Goal: Task Accomplishment & Management: Use online tool/utility

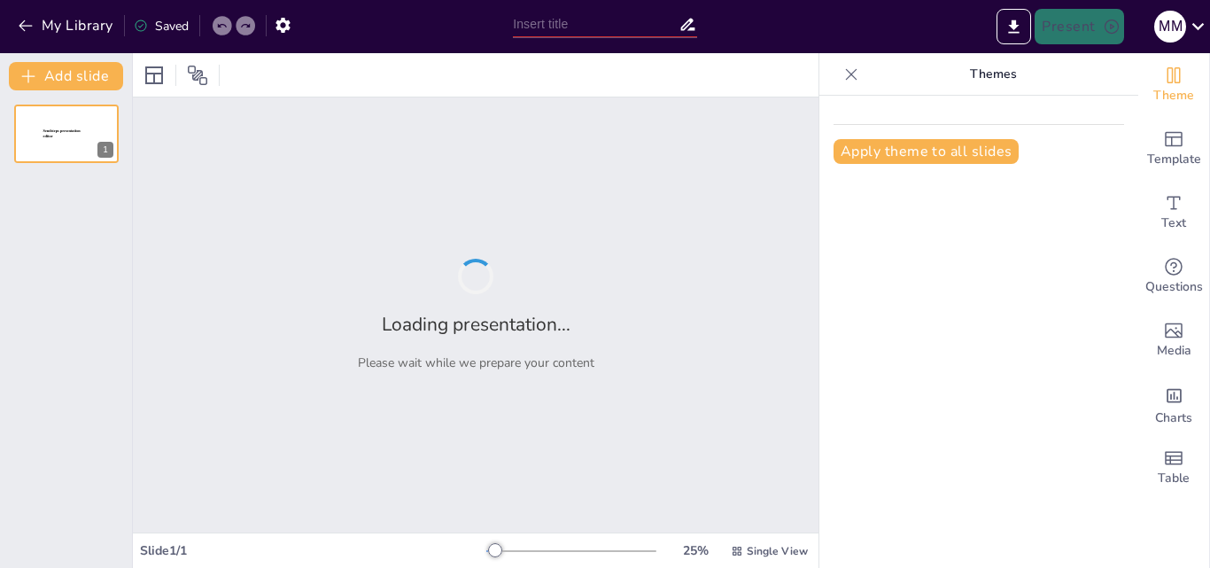
type input "Análisis de las Ventajas y Desventajas de la Inteligencia Artificial"
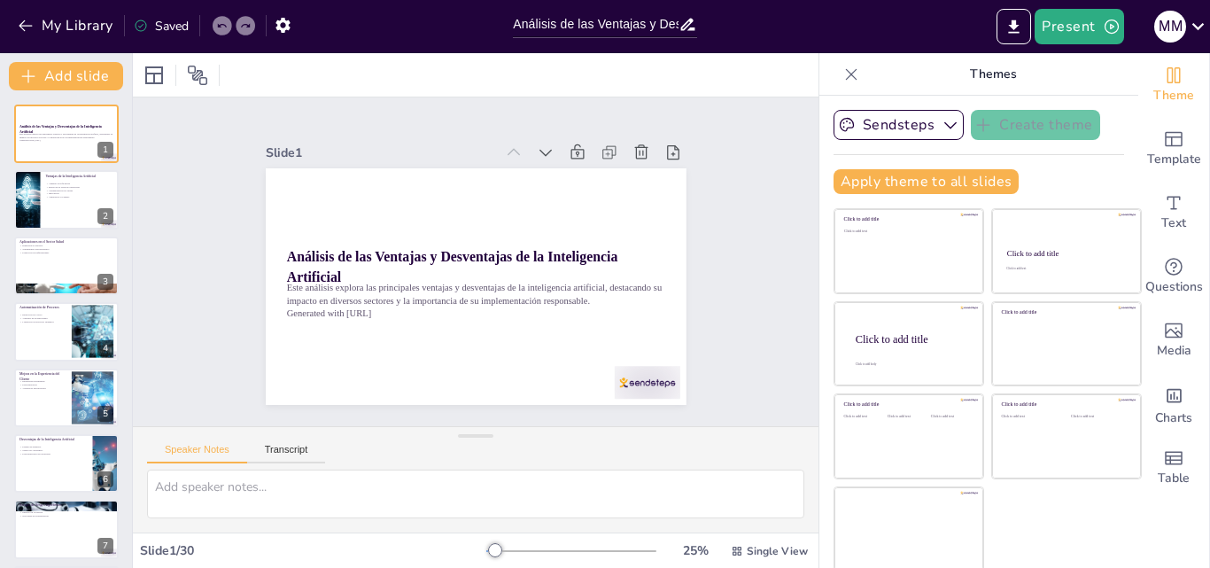
checkbox input "true"
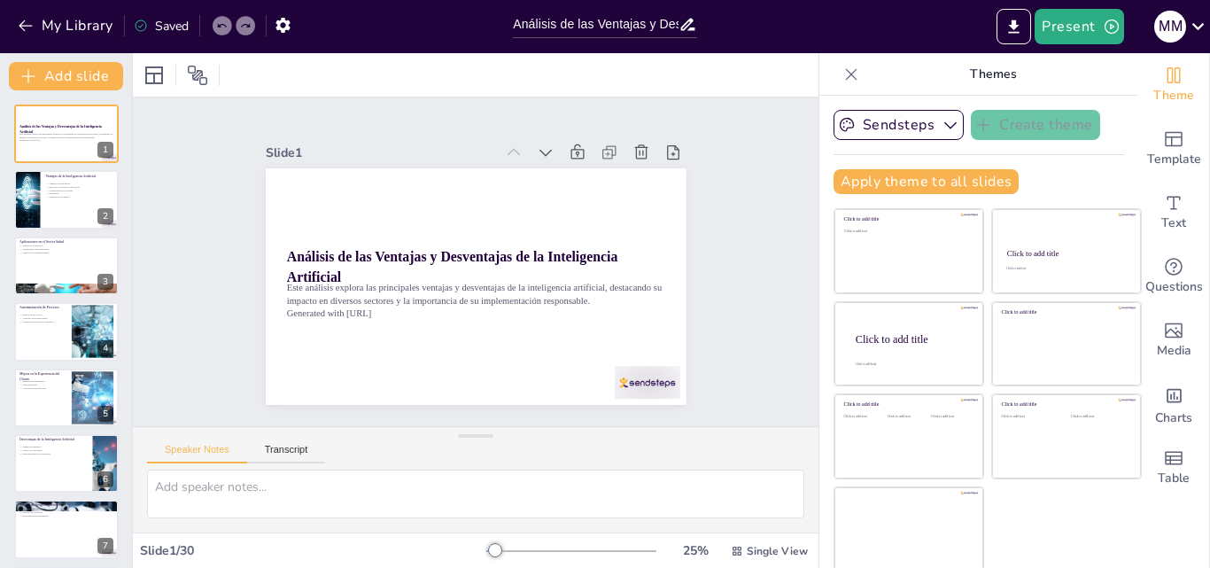
checkbox input "true"
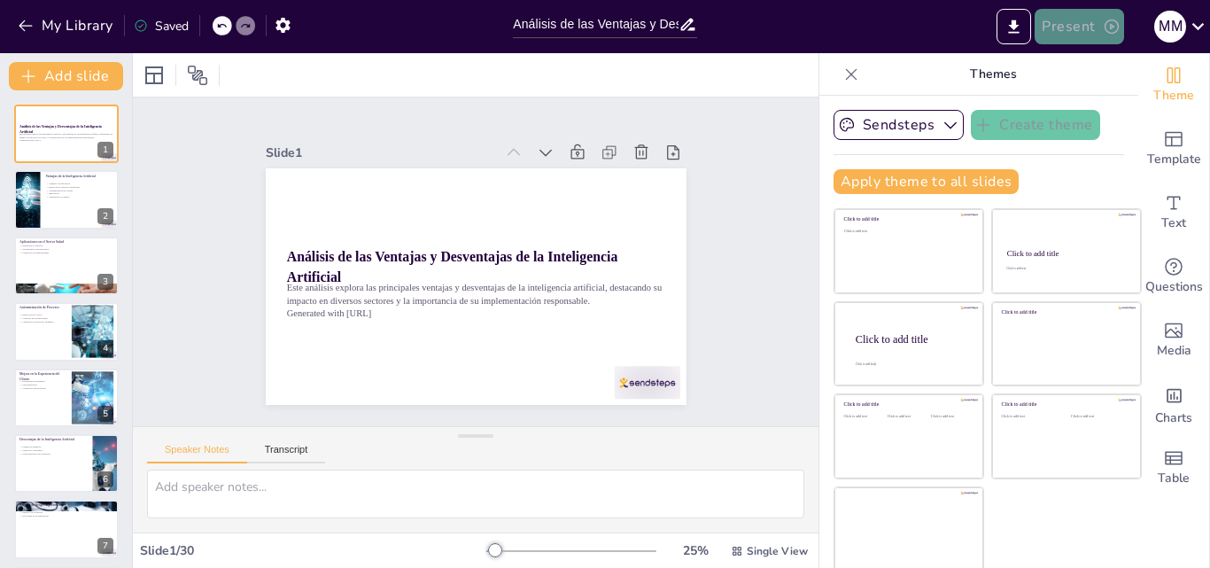
click at [1085, 19] on button "Present" at bounding box center [1079, 26] width 89 height 35
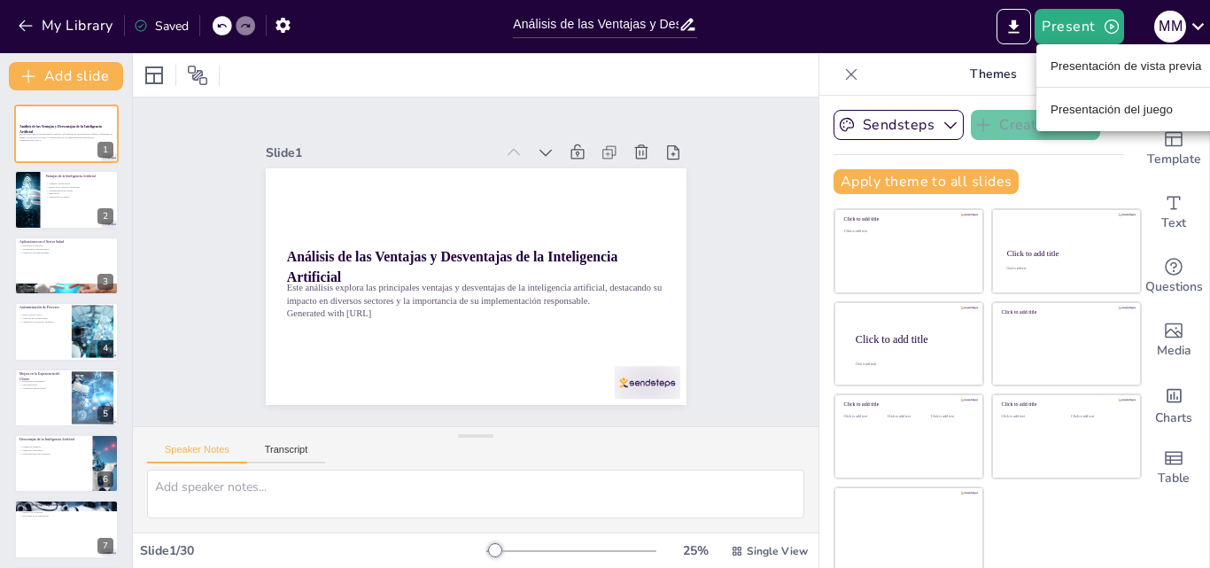
click at [1107, 69] on font "Presentación de vista previa" at bounding box center [1127, 65] width 152 height 13
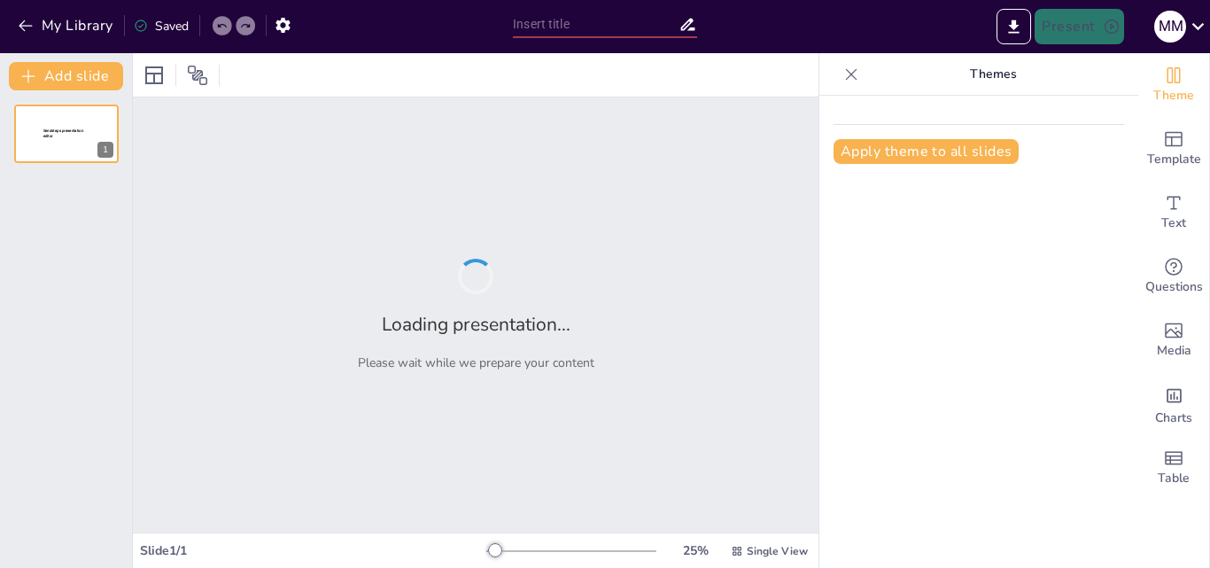
type input "Análisis de las Ventajas y Desventajas de la Inteligencia Artificial"
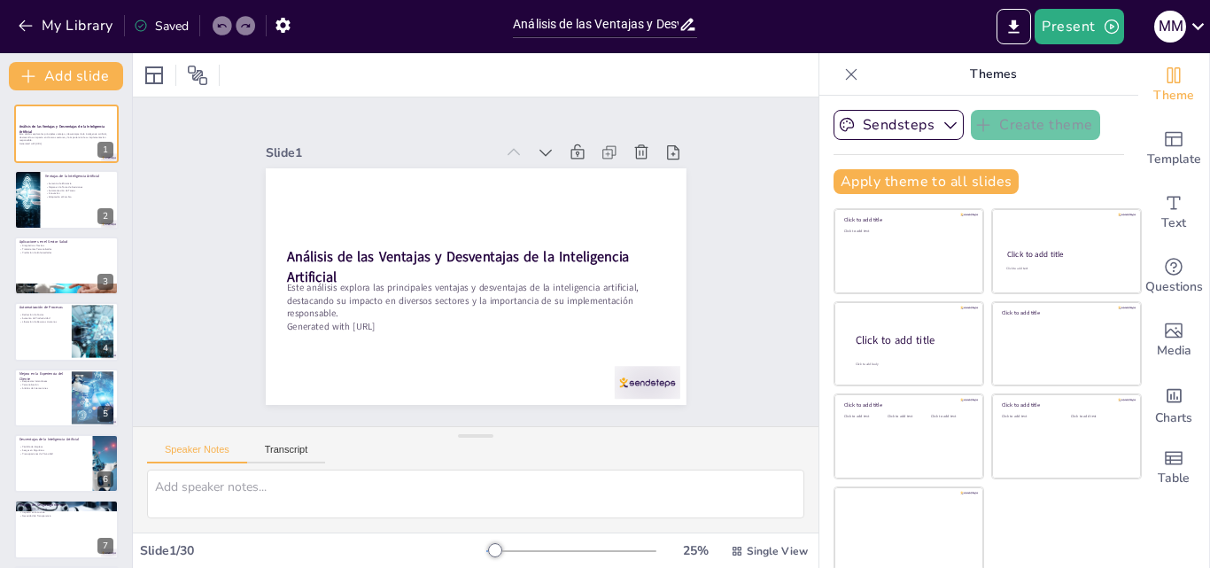
checkbox input "true"
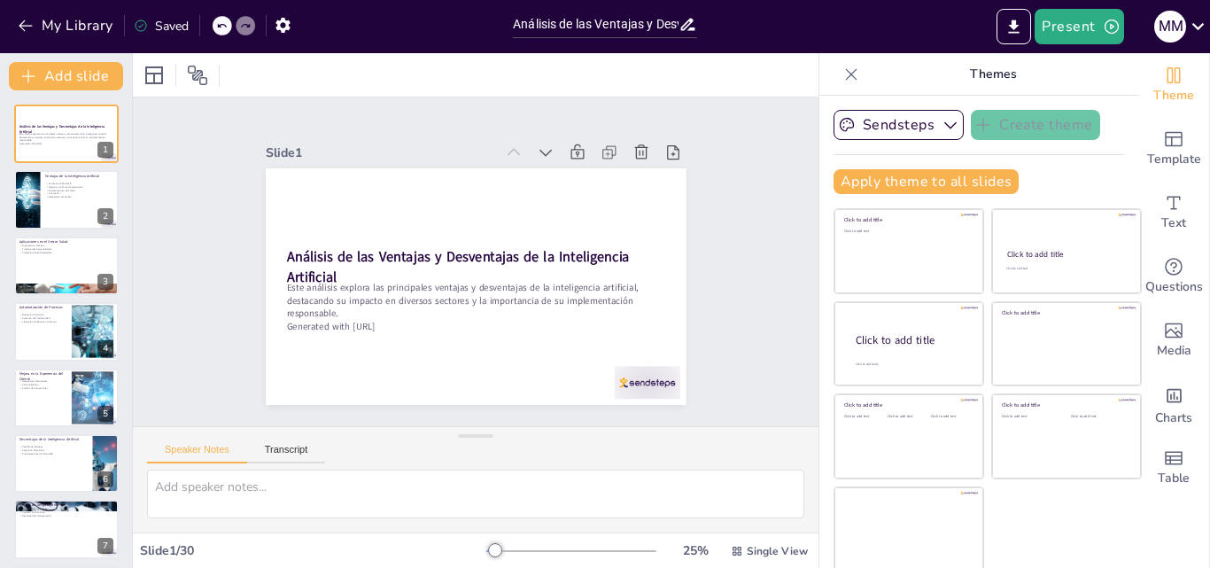
click at [749, 245] on div "Slide 1 Análisis de las Ventajas y Desventajas de la Inteligencia Artificial Es…" at bounding box center [475, 262] width 739 height 464
checkbox input "true"
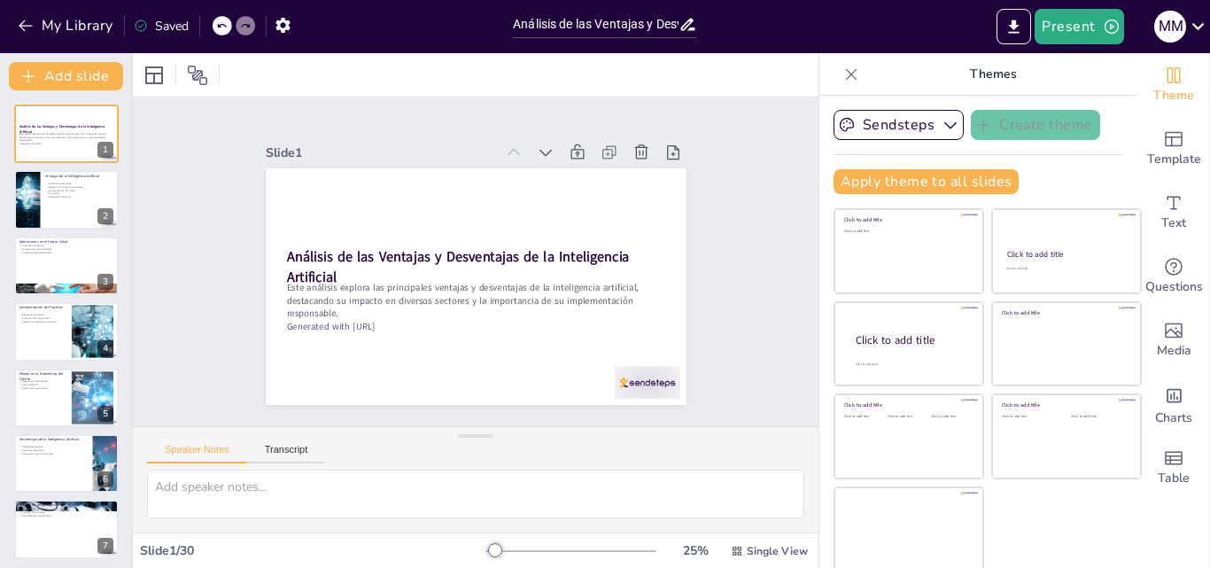
checkbox input "true"
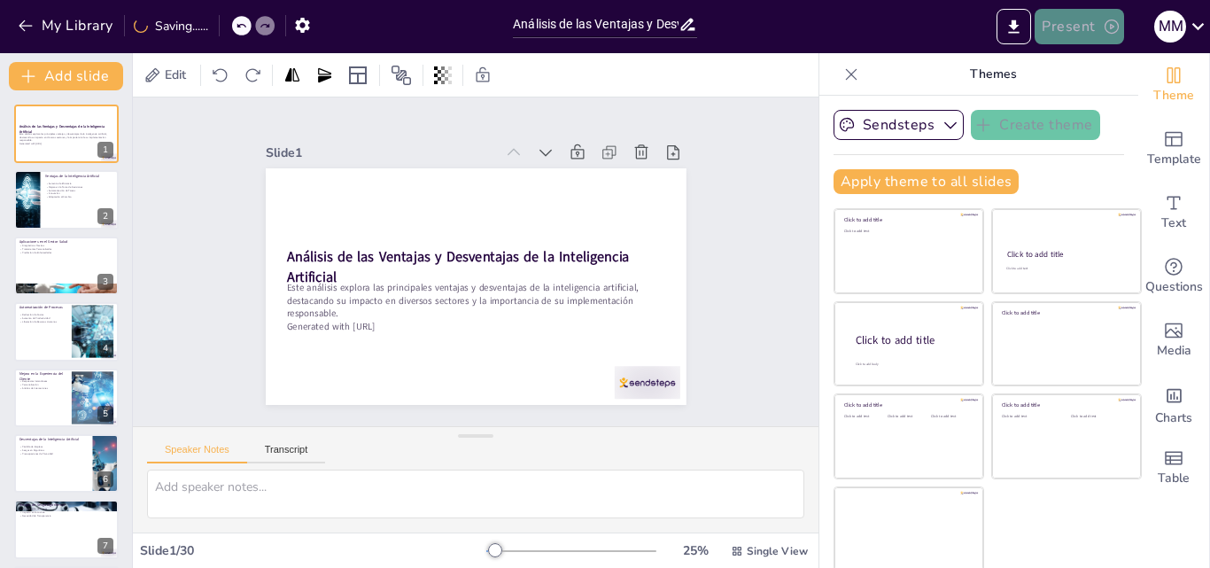
click at [1095, 26] on button "Present" at bounding box center [1079, 26] width 89 height 35
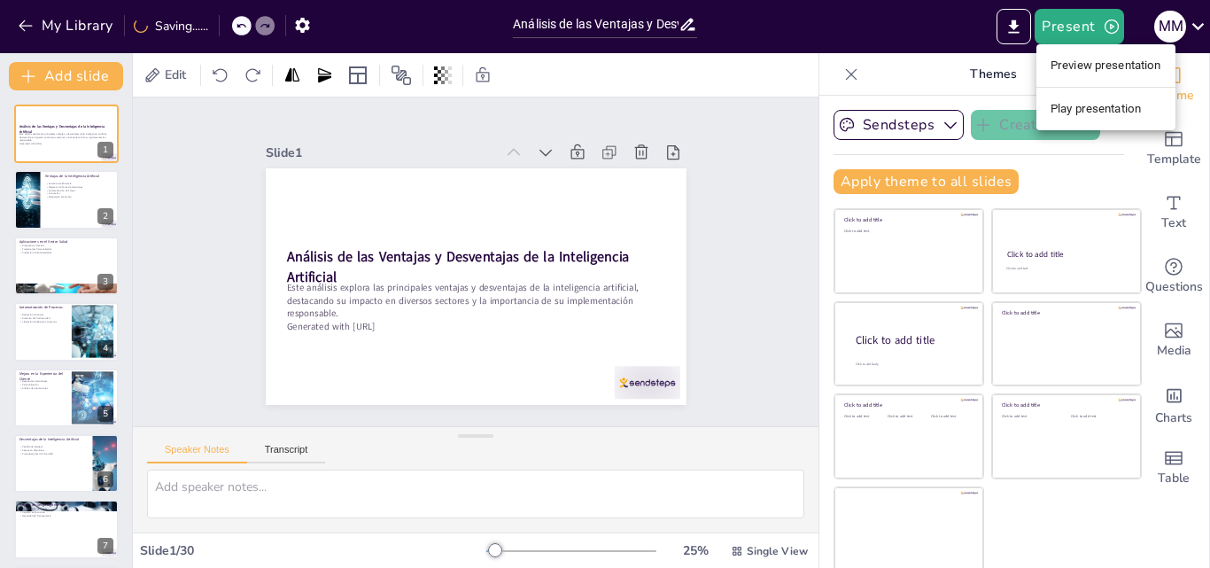
click at [991, 34] on div at bounding box center [605, 284] width 1210 height 568
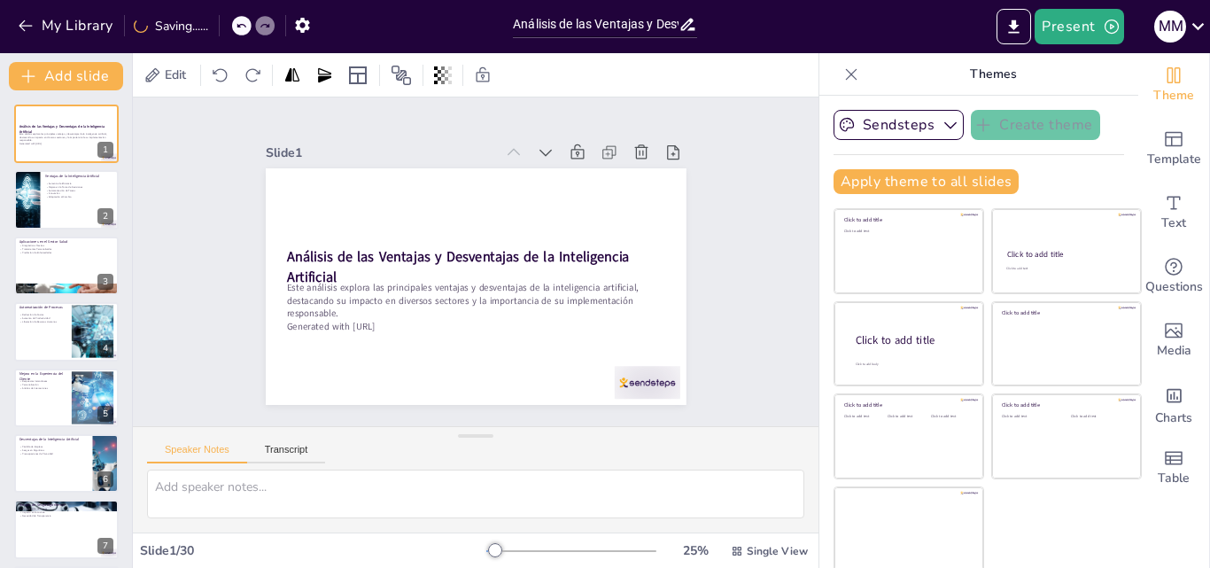
click at [1006, 29] on div "Presentación de vista previa Presentación del juego" at bounding box center [605, 284] width 1210 height 568
click at [1006, 29] on button "Export to PowerPoint" at bounding box center [1014, 26] width 35 height 35
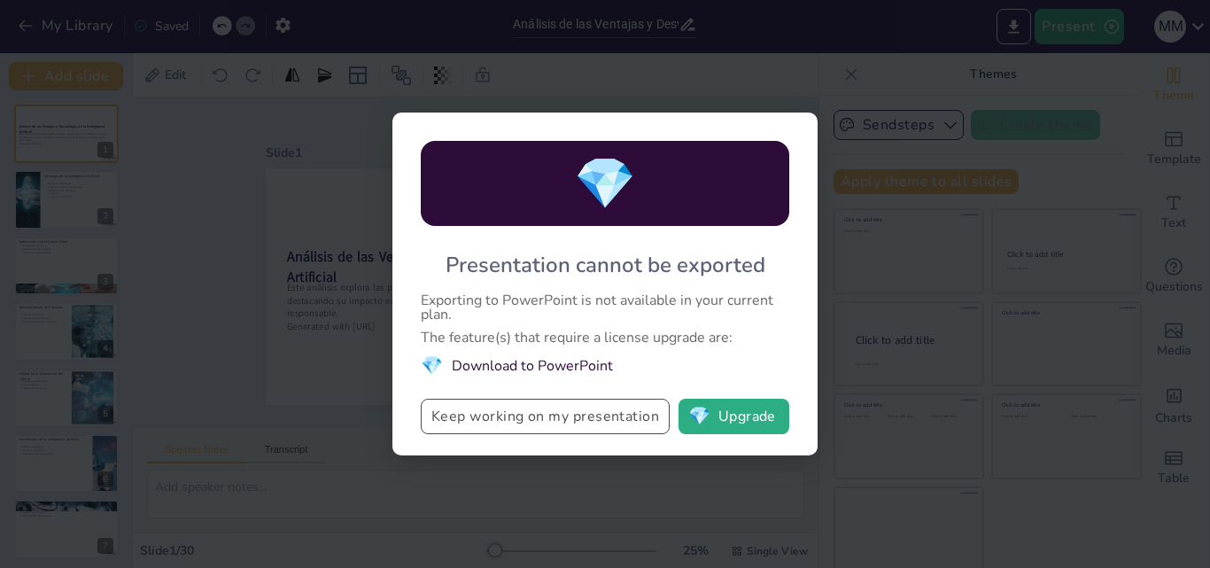
click at [625, 420] on button "Keep working on my presentation" at bounding box center [545, 416] width 249 height 35
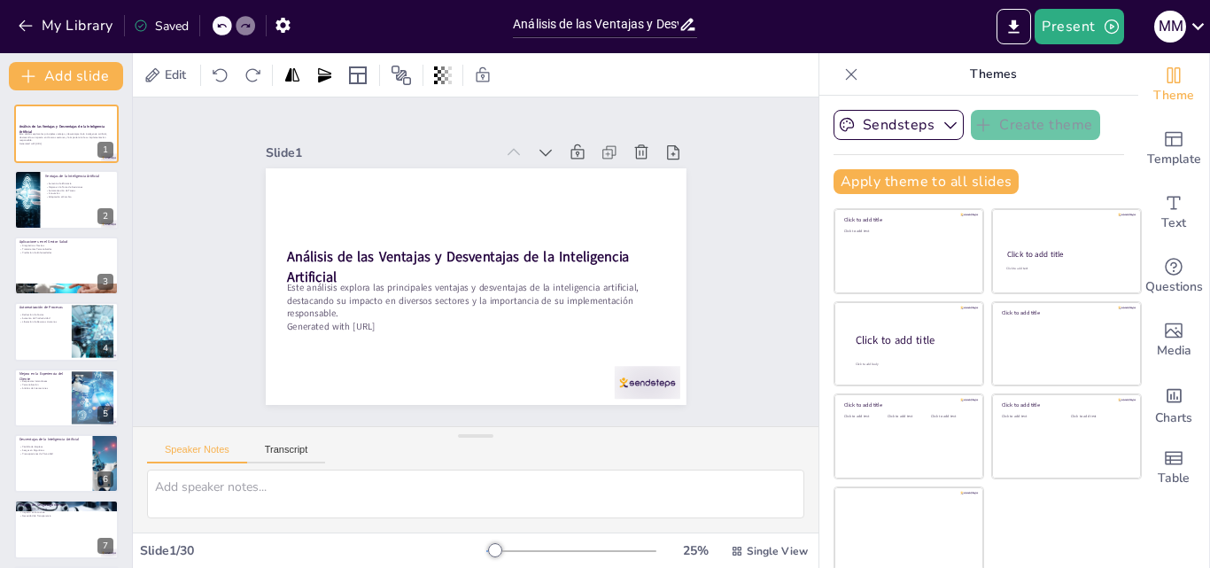
checkbox input "true"
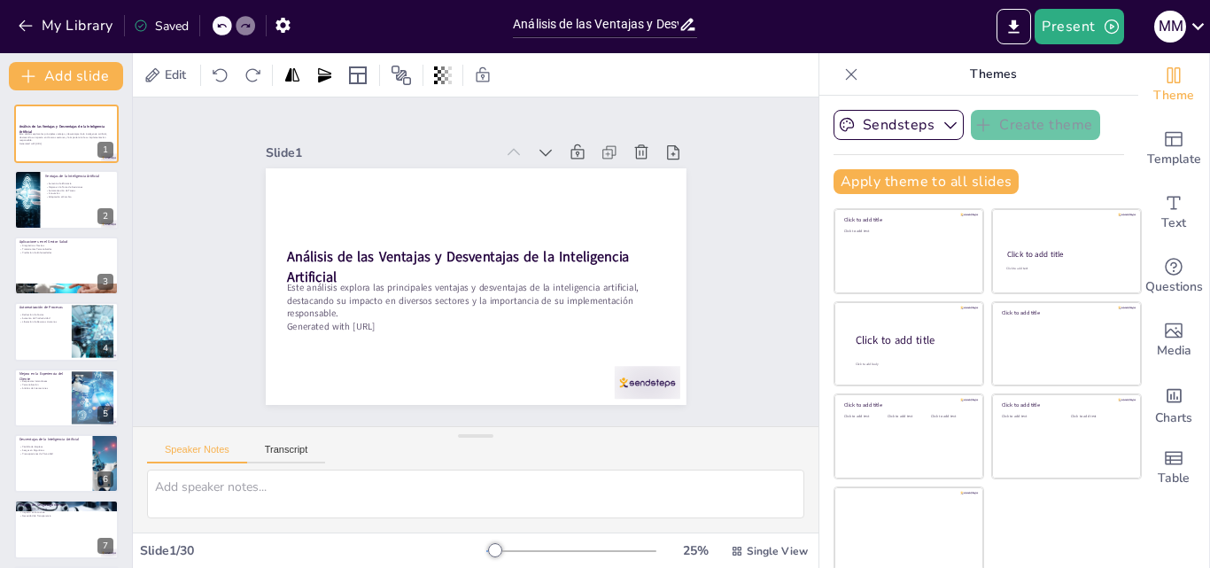
checkbox input "true"
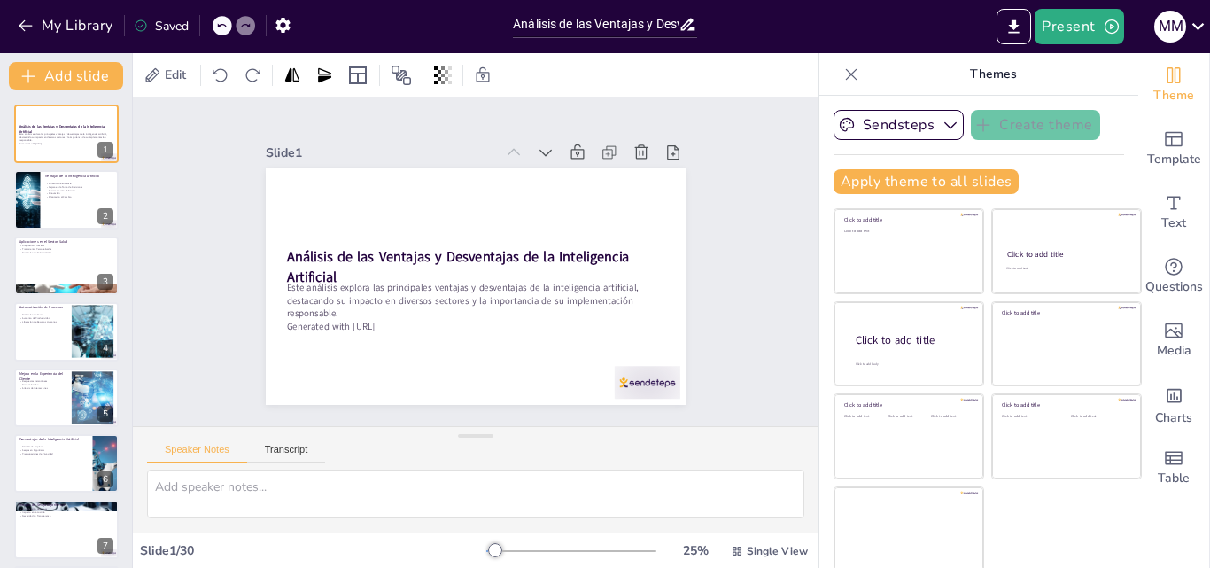
checkbox input "true"
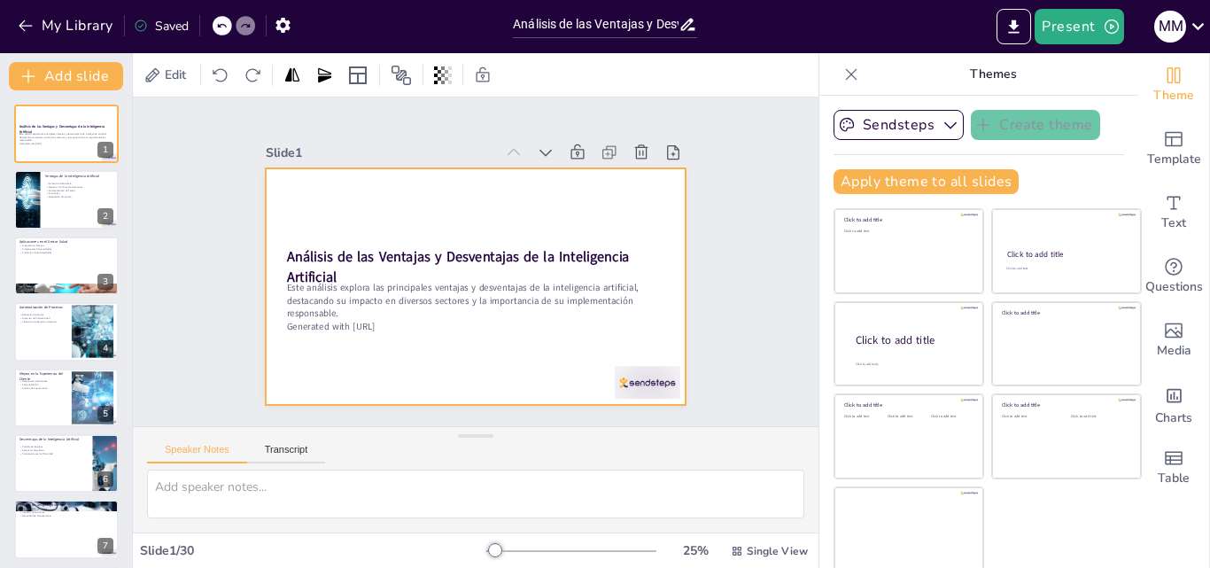
scroll to position [4, 0]
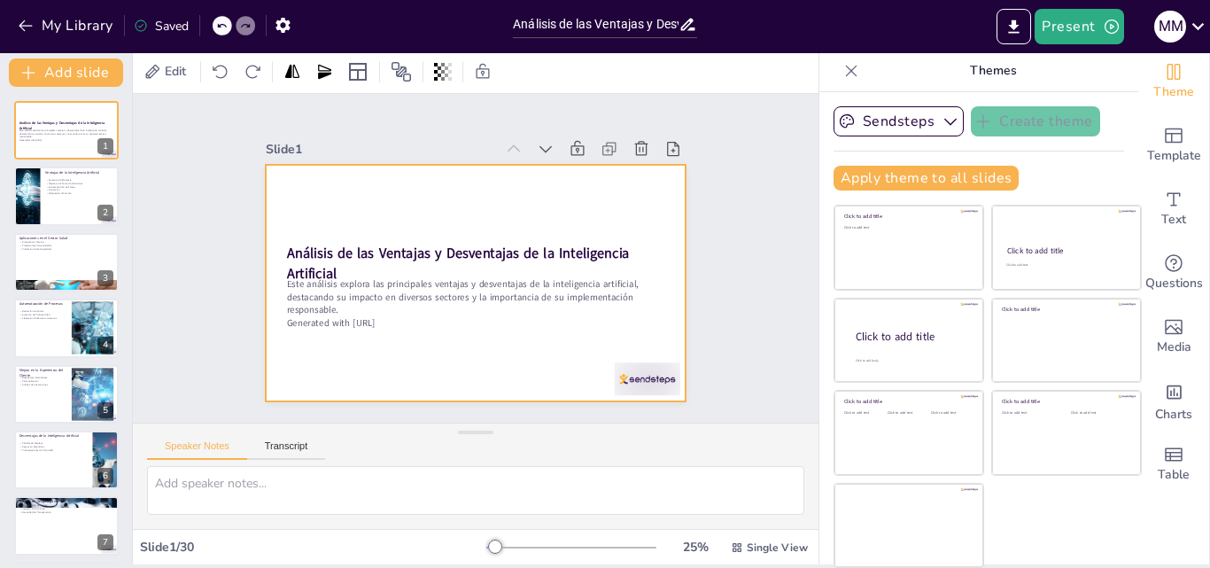
checkbox input "true"
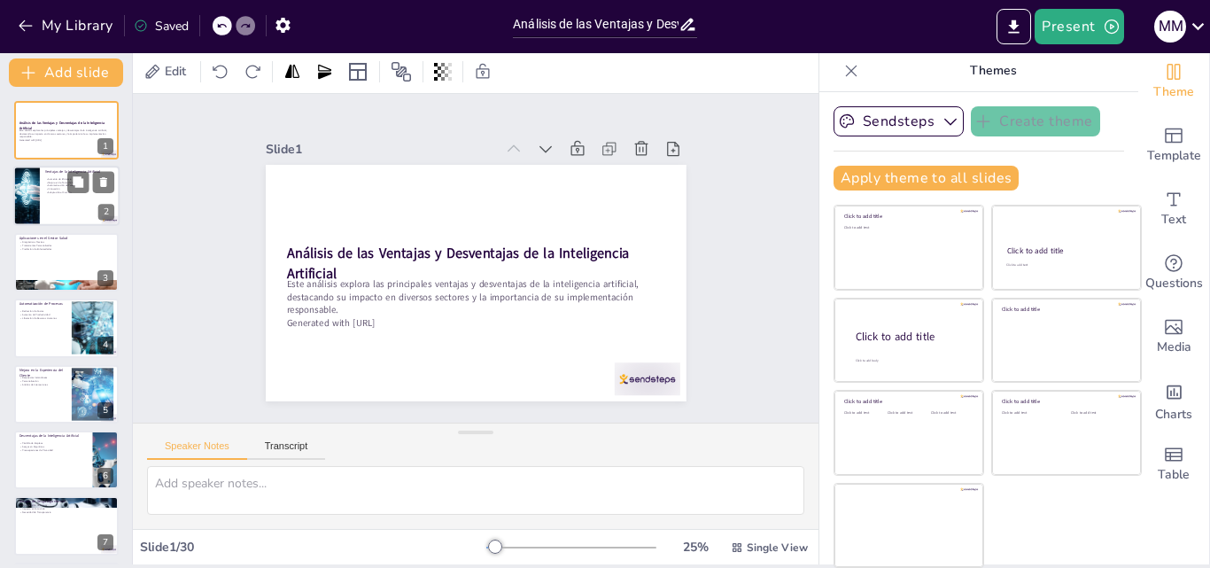
checkbox input "true"
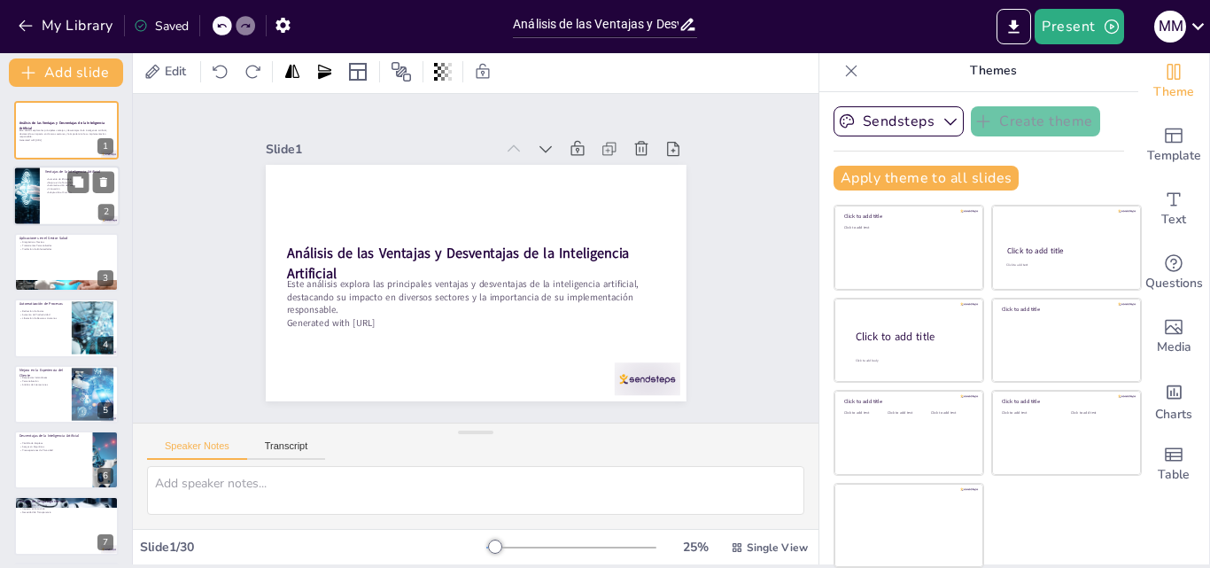
checkbox input "true"
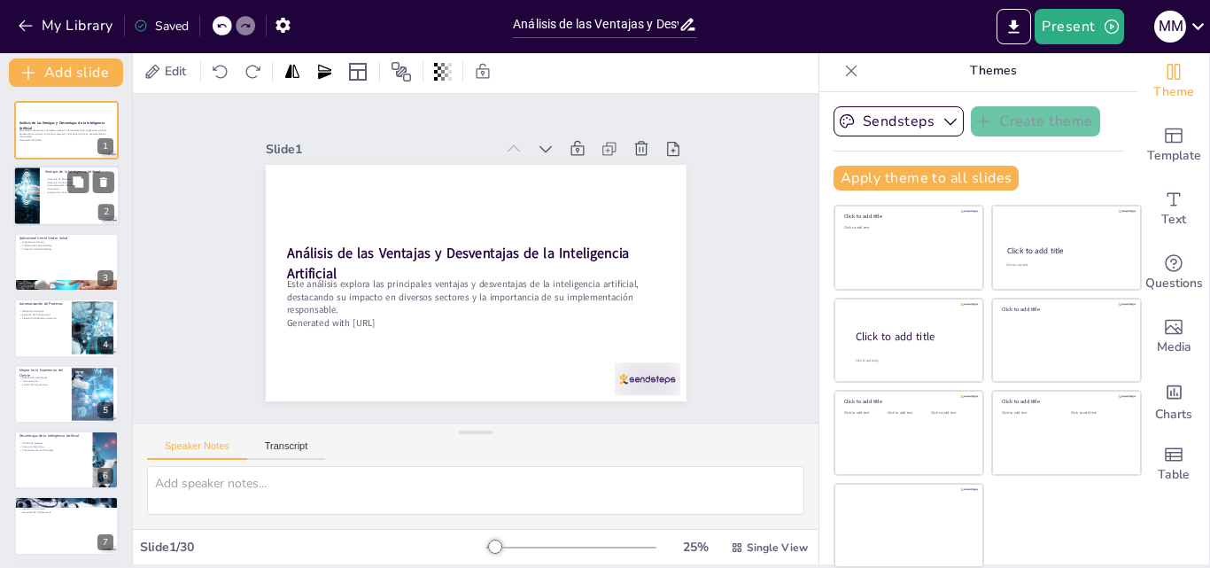
click at [66, 211] on div at bounding box center [66, 197] width 106 height 60
type textarea "Lo ipsumdolorsi ametconsec adipisc e sed doeiusmo tempor inc utlab etdolore, ma…"
checkbox input "true"
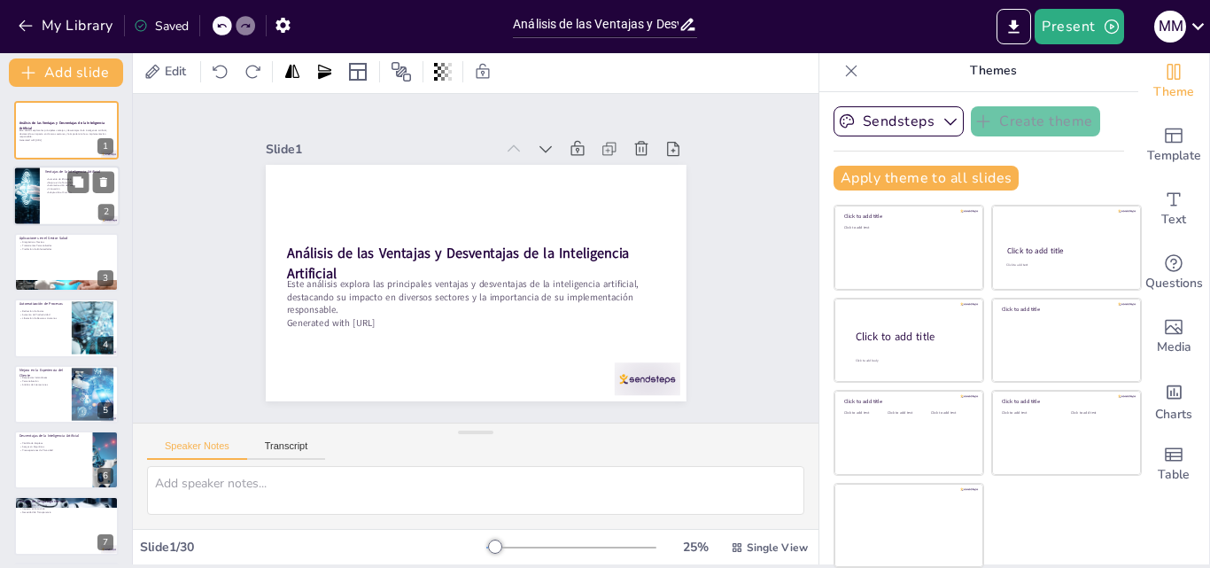
checkbox input "true"
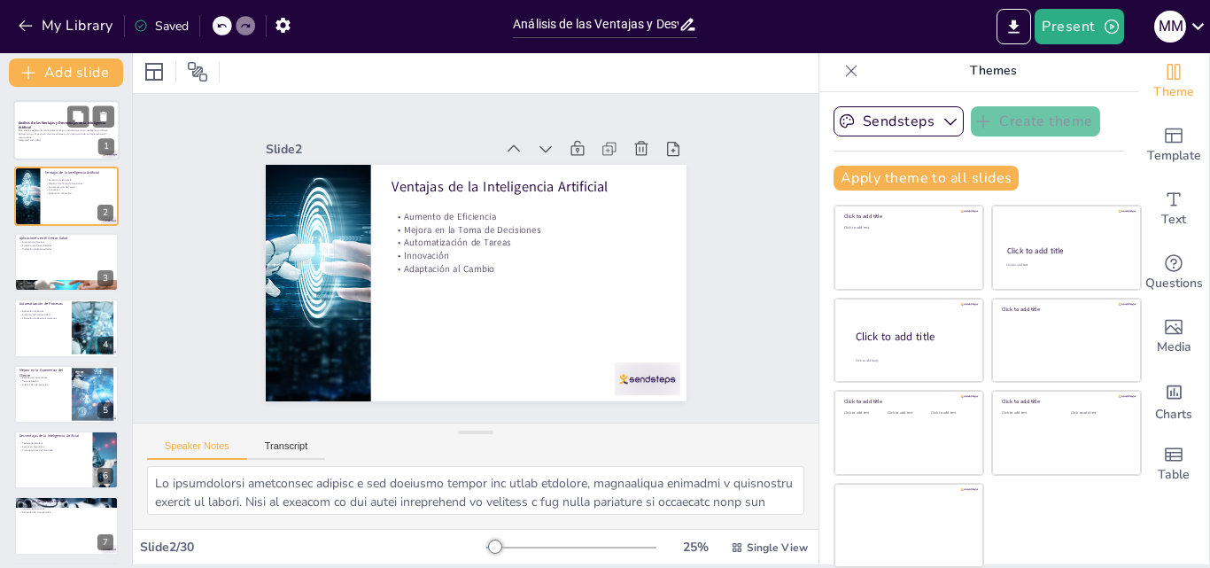
checkbox input "true"
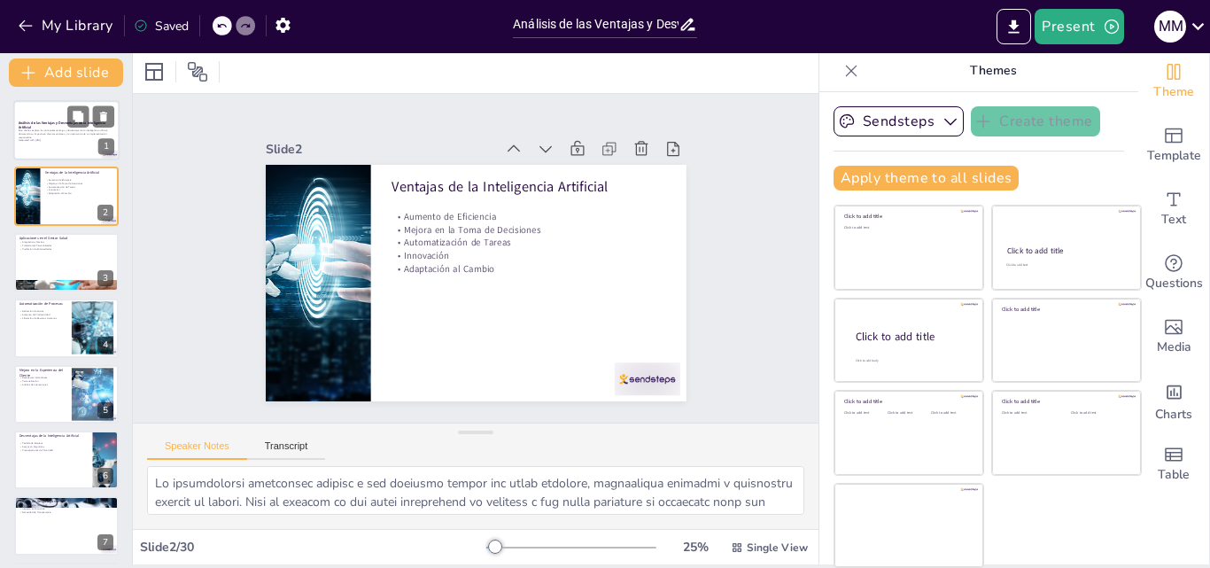
checkbox input "true"
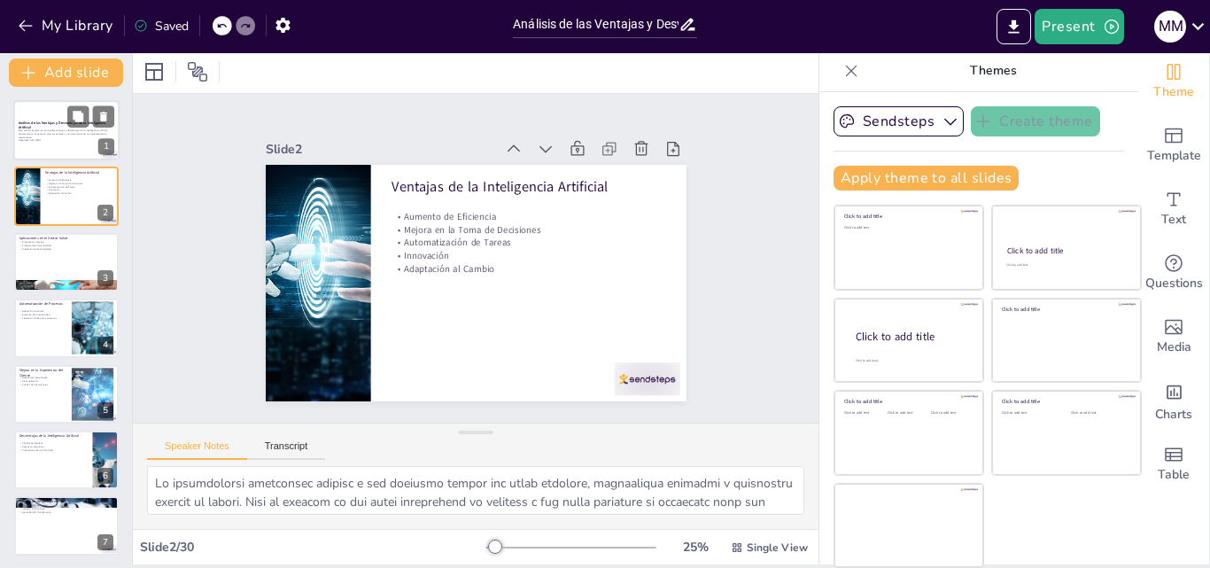
click at [67, 156] on div at bounding box center [66, 130] width 106 height 60
checkbox input "true"
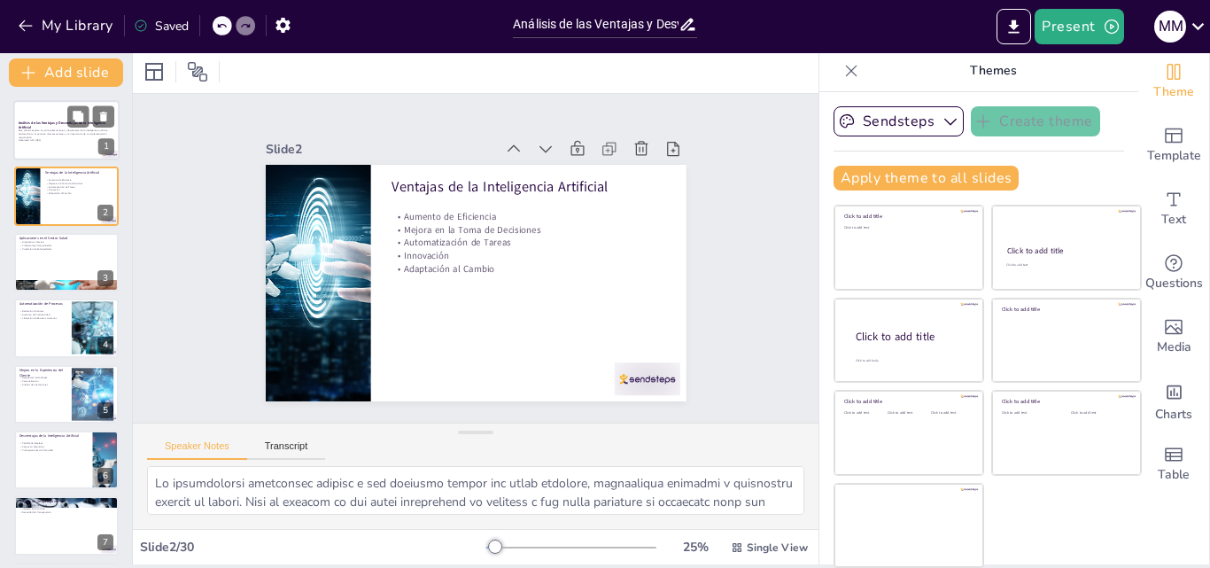
checkbox input "true"
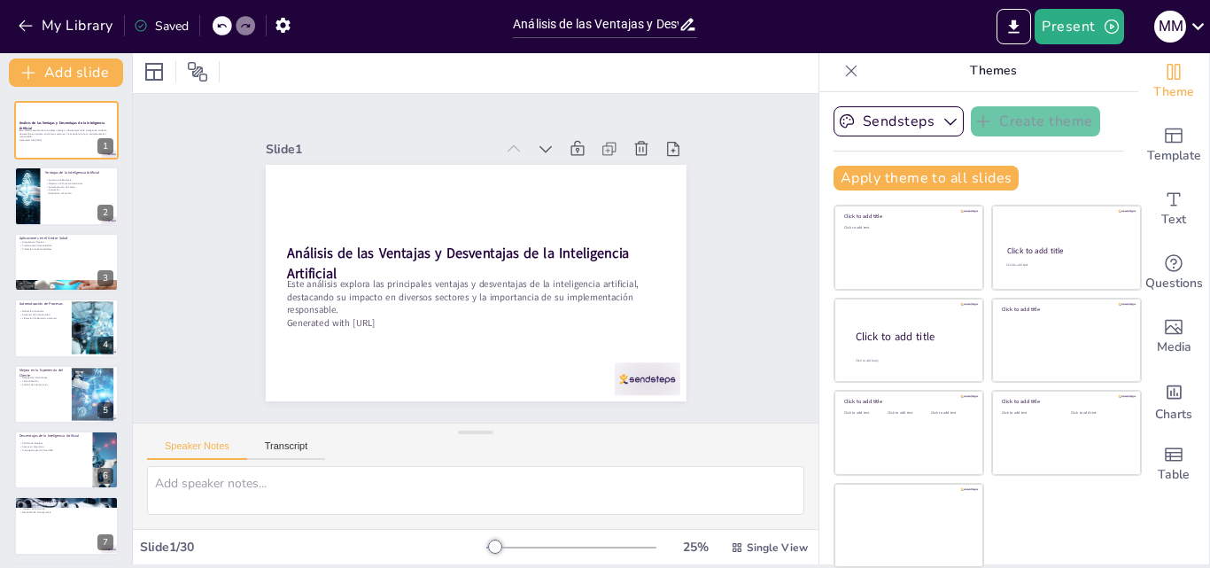
checkbox input "true"
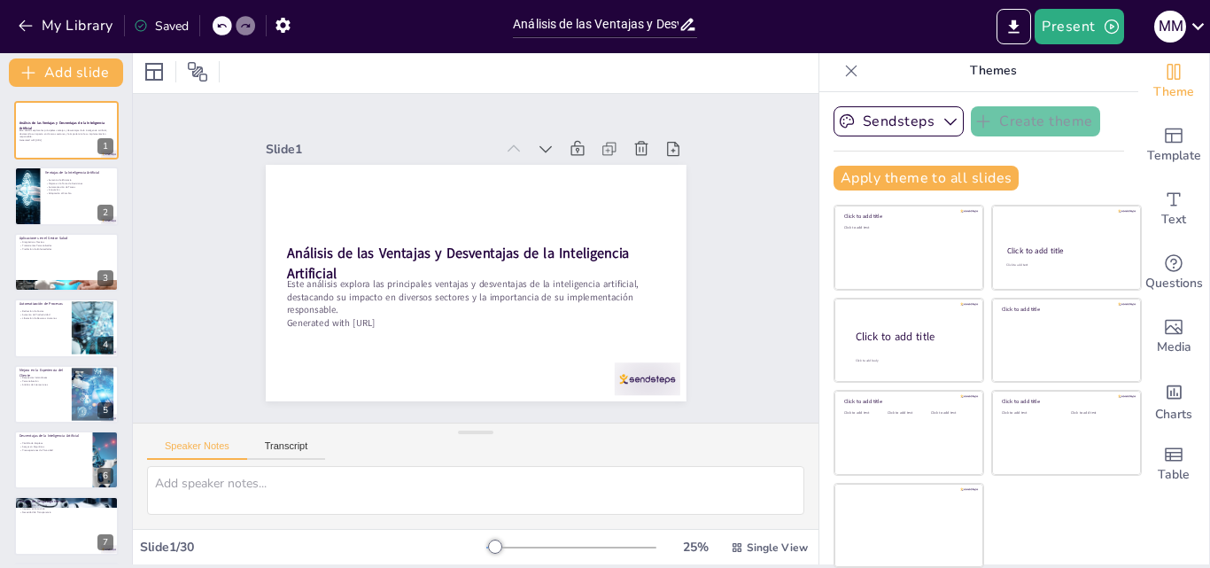
checkbox input "true"
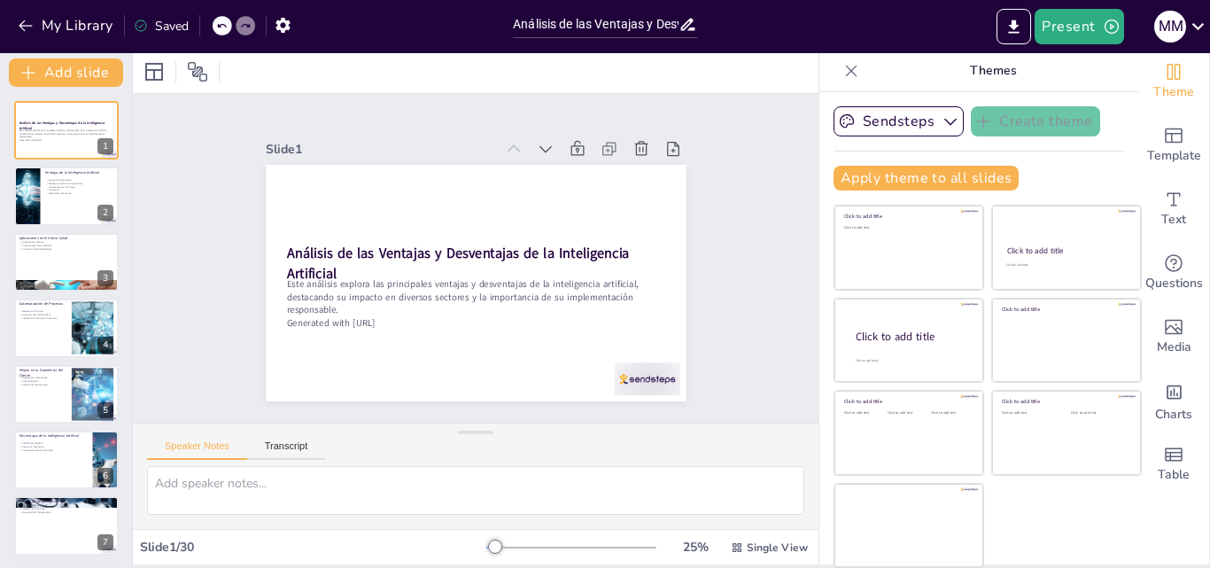
checkbox input "true"
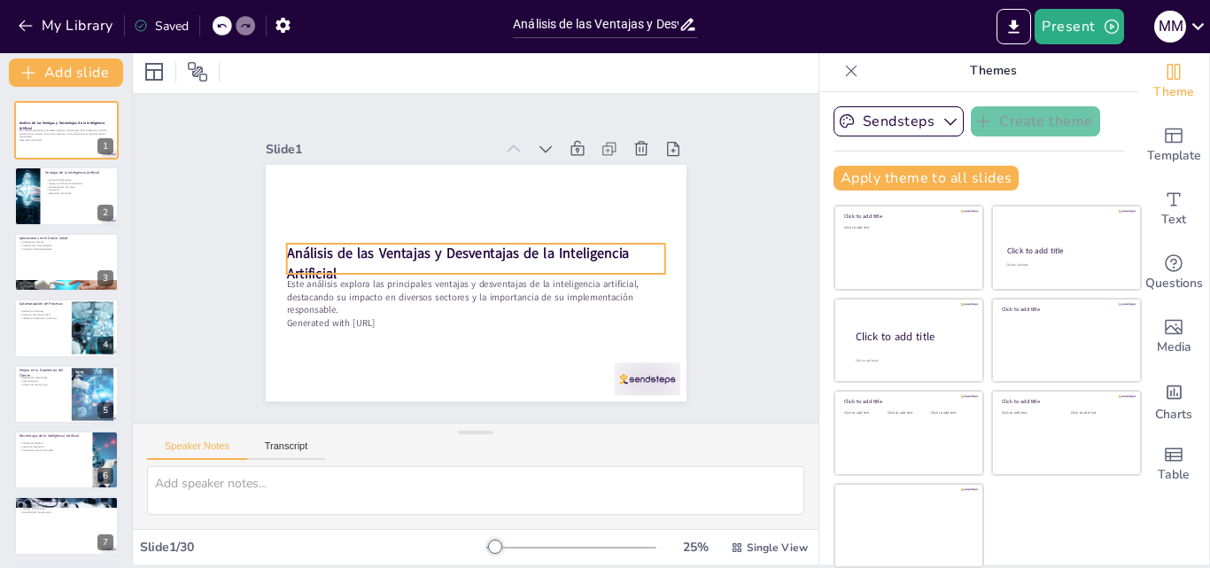
checkbox input "true"
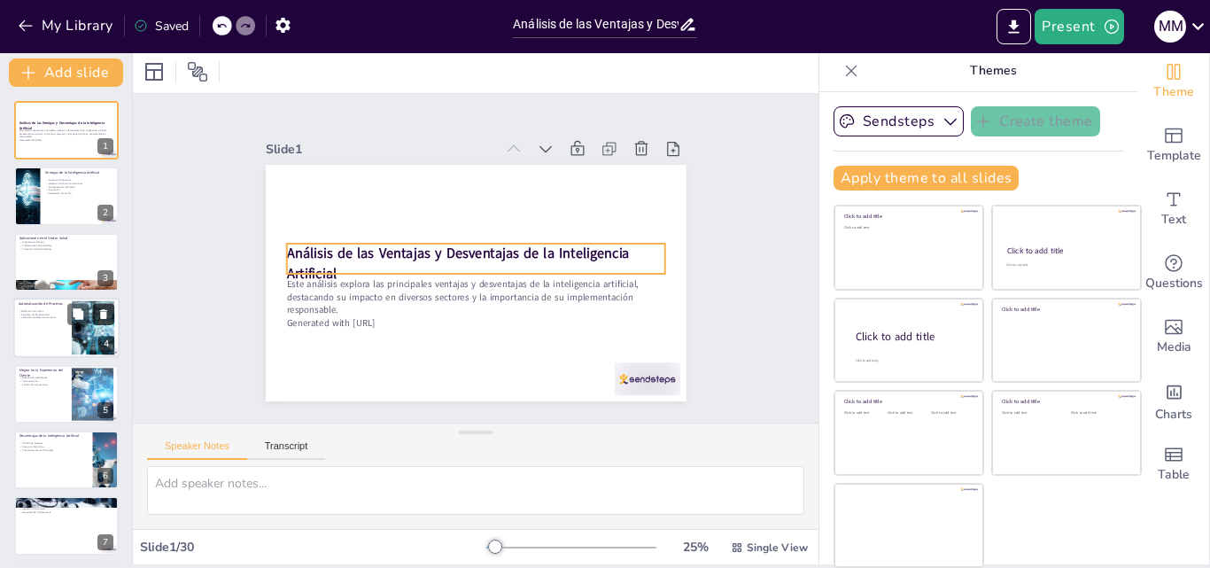
checkbox input "true"
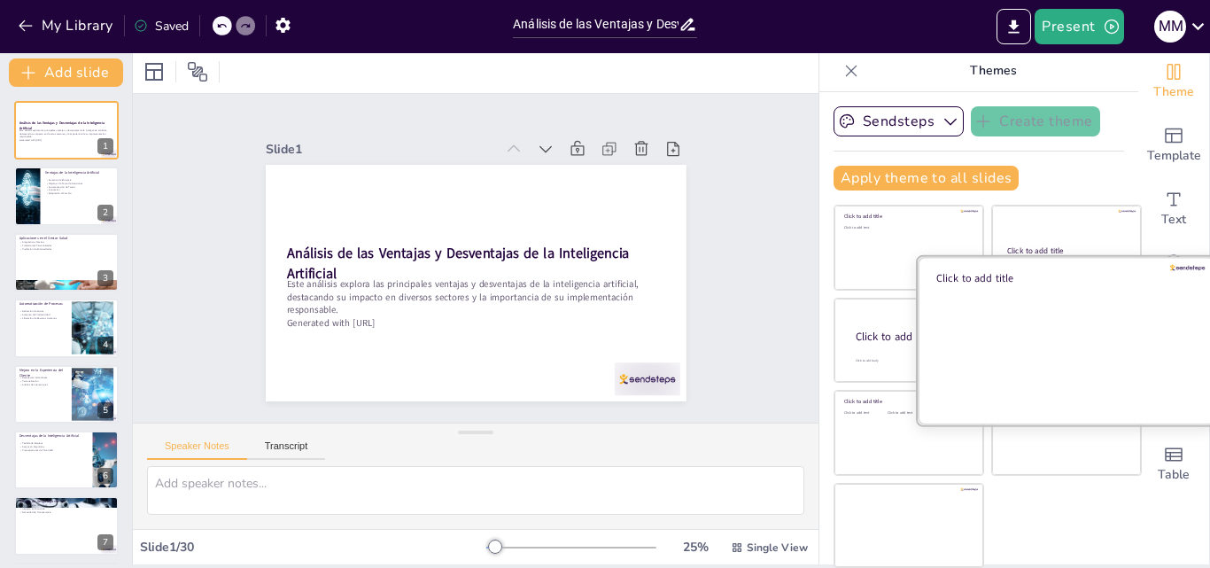
checkbox input "true"
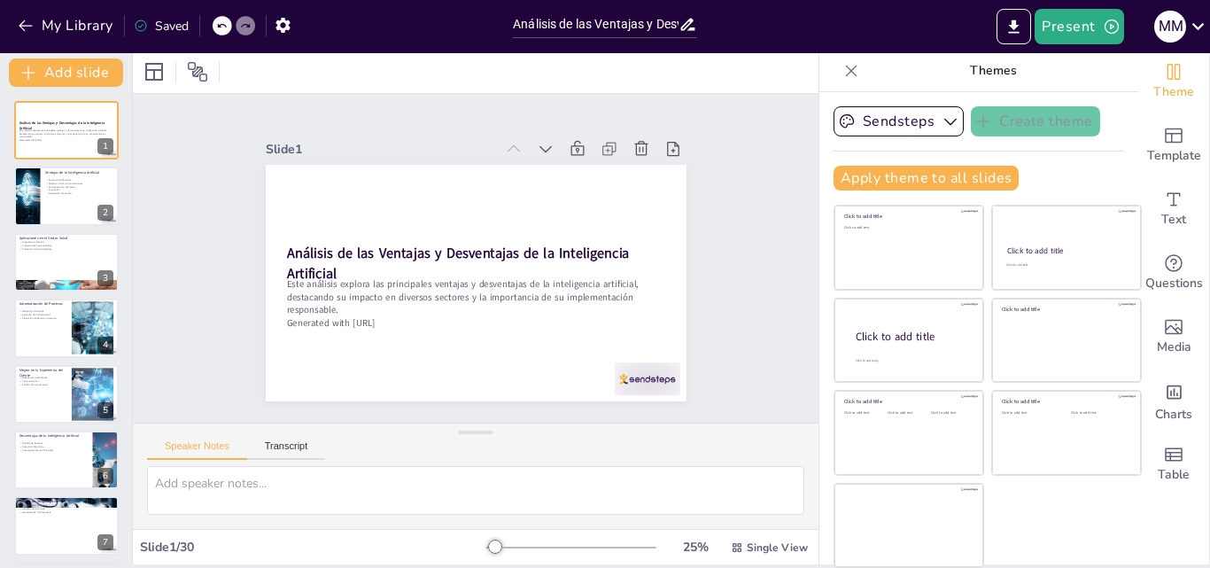
checkbox input "true"
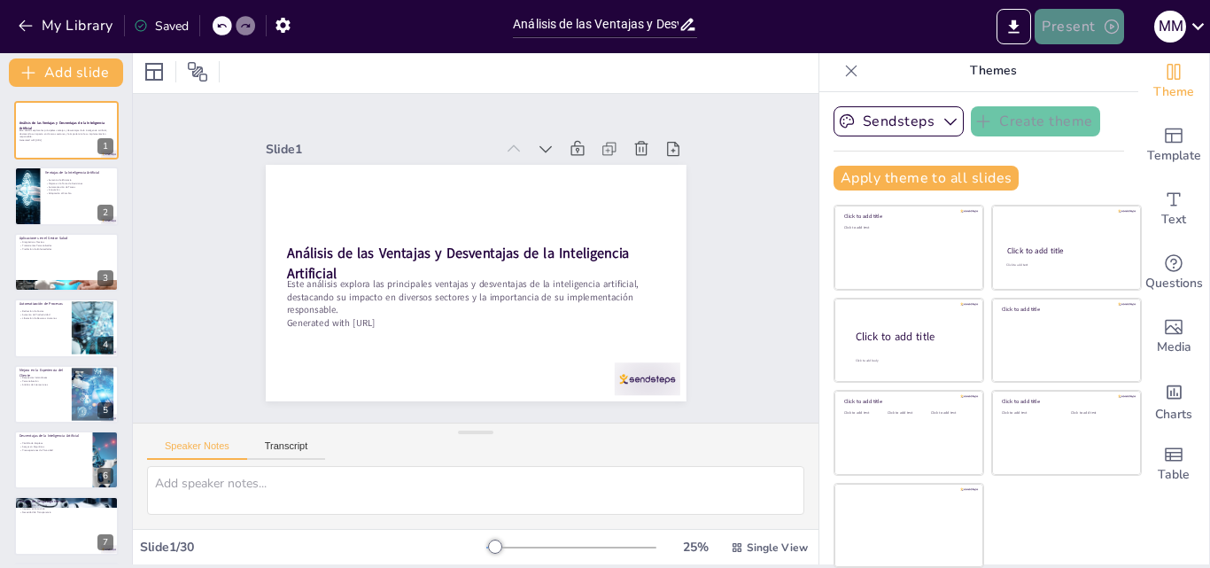
click at [1096, 34] on button "Present" at bounding box center [1079, 26] width 89 height 35
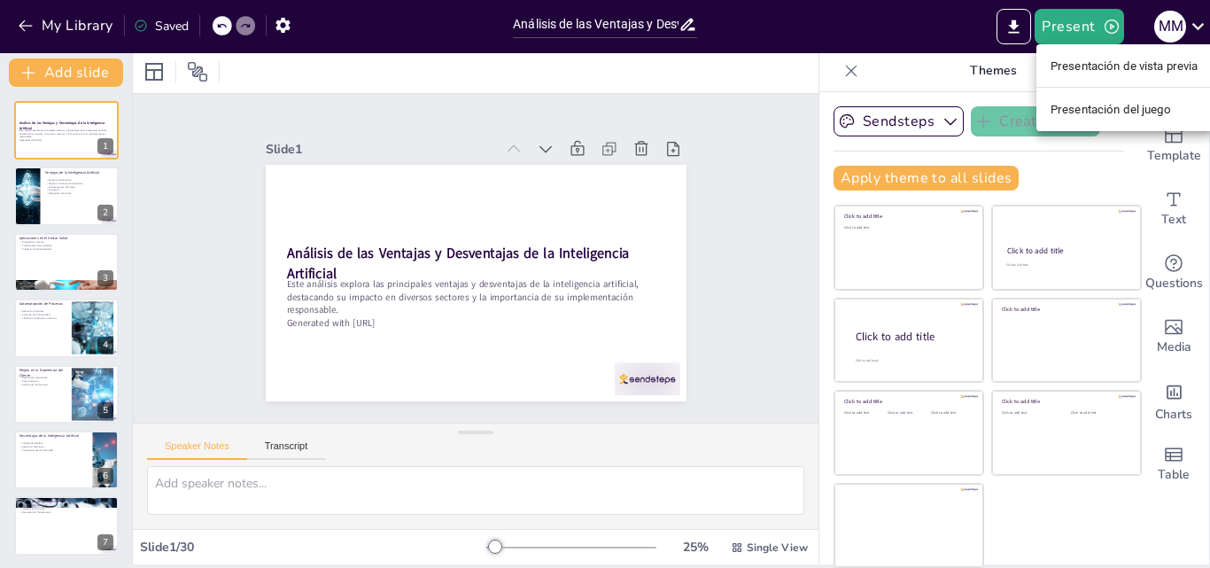
click at [1107, 63] on font "Presentación de vista previa" at bounding box center [1125, 65] width 148 height 13
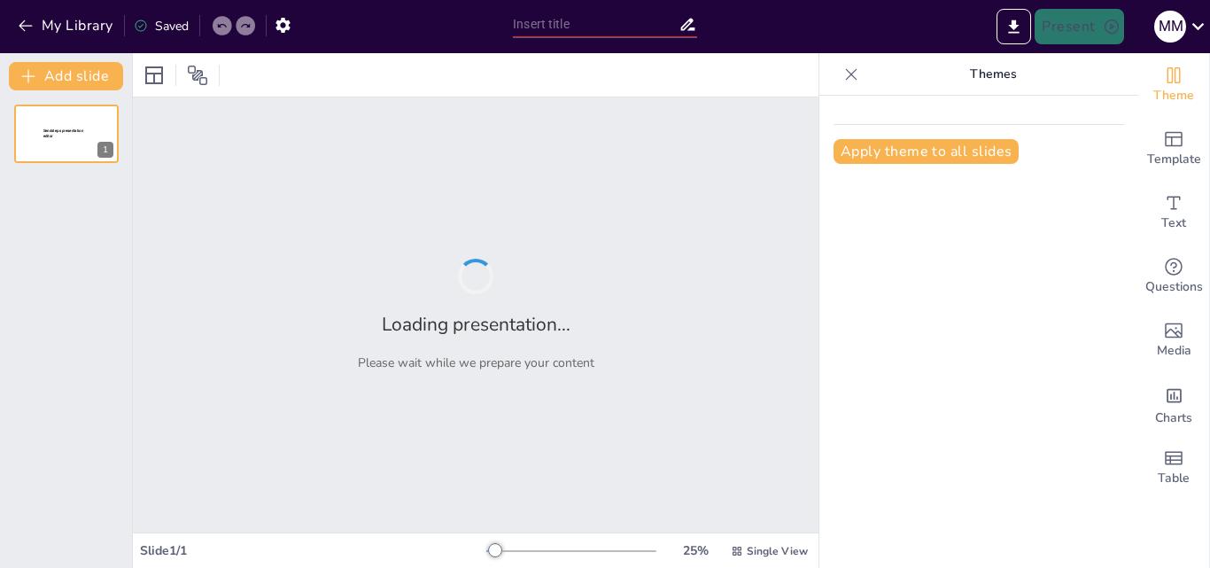
type input "Análisis de las Ventajas y Desventajas de la Inteligencia Artificial"
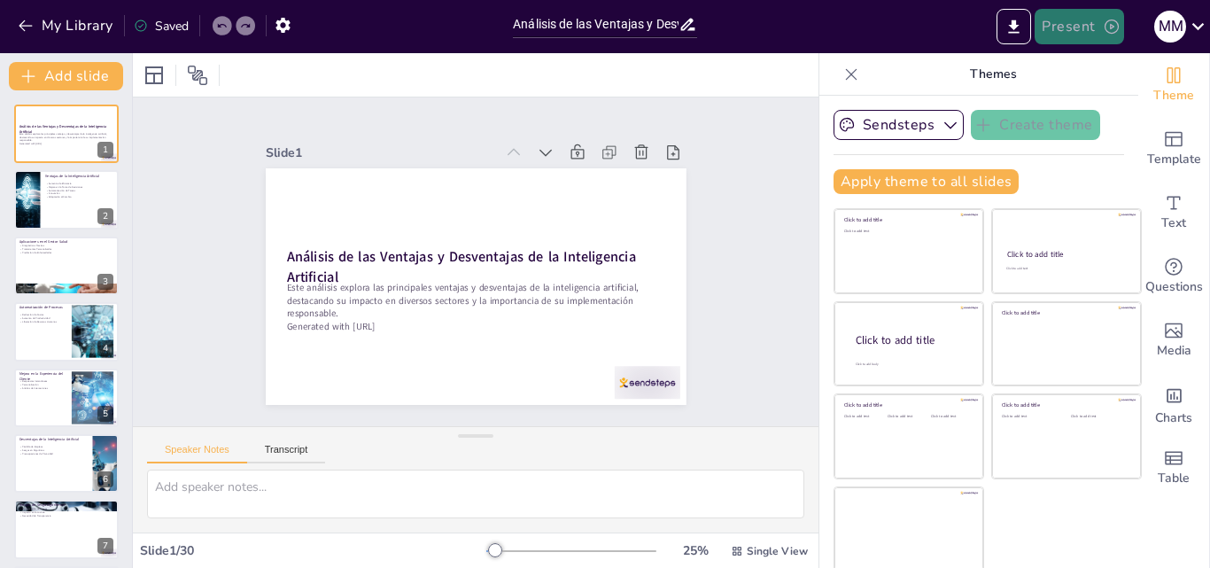
click at [1070, 23] on button "Present" at bounding box center [1079, 26] width 89 height 35
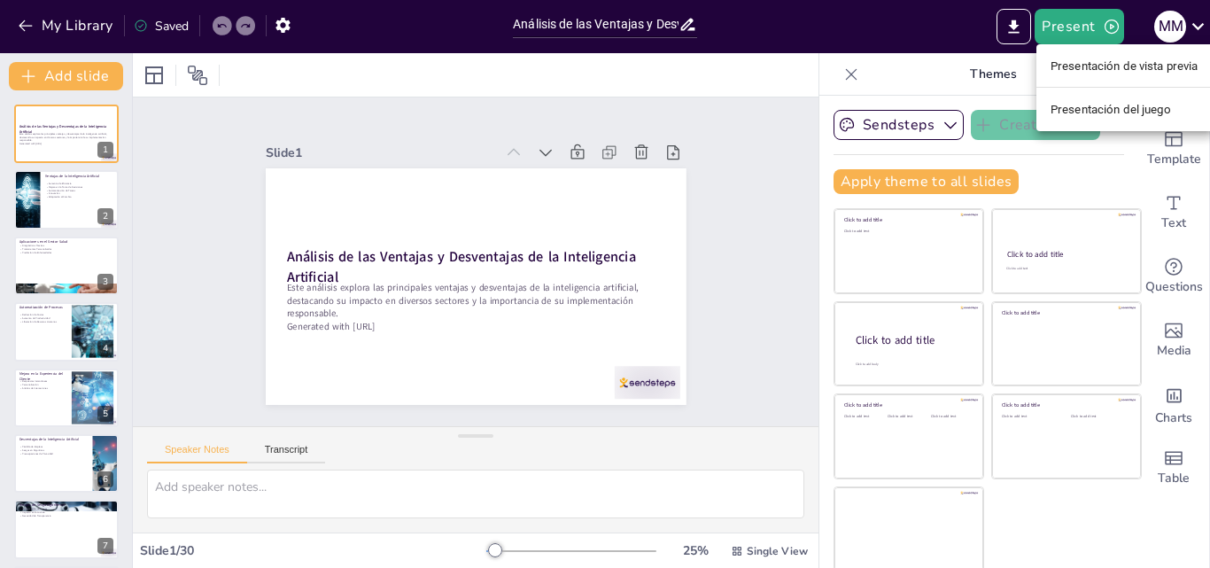
click at [1116, 101] on font "Presentación del juego" at bounding box center [1111, 109] width 120 height 18
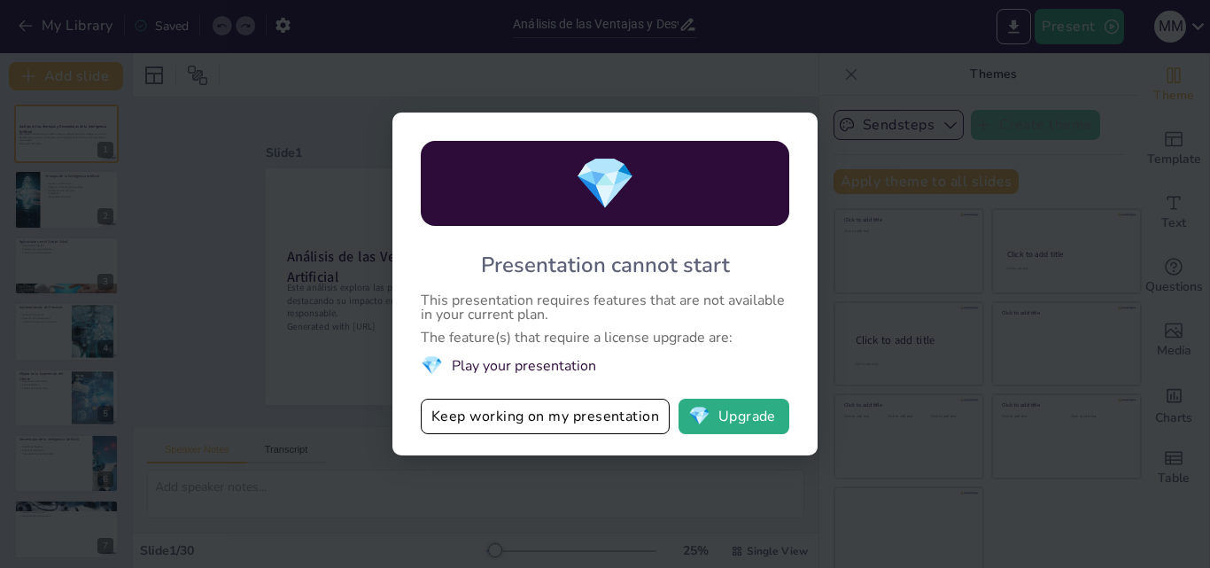
click at [1091, 360] on div "💎 Presentation cannot start This presentation requires features that are not av…" at bounding box center [605, 284] width 1210 height 568
drag, startPoint x: 989, startPoint y: 321, endPoint x: 565, endPoint y: 425, distance: 436.2
click at [960, 321] on div "💎 Presentation cannot start This presentation requires features that are not av…" at bounding box center [605, 284] width 1210 height 568
drag, startPoint x: 530, startPoint y: 430, endPoint x: 557, endPoint y: 430, distance: 27.5
click at [533, 431] on button "Keep working on my presentation" at bounding box center [545, 416] width 249 height 35
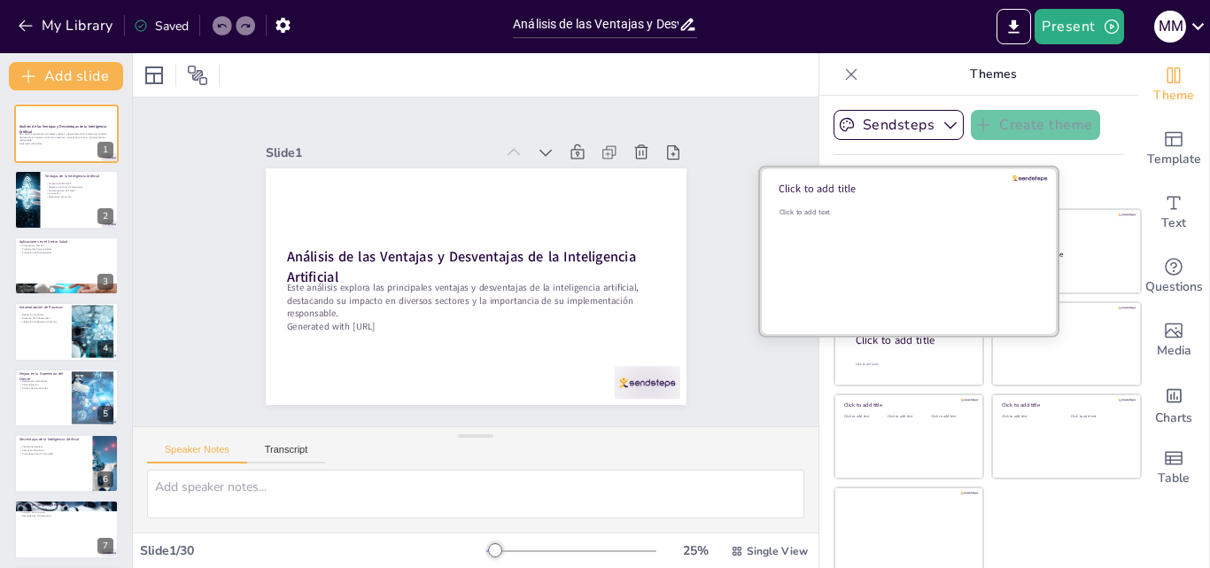
scroll to position [4, 0]
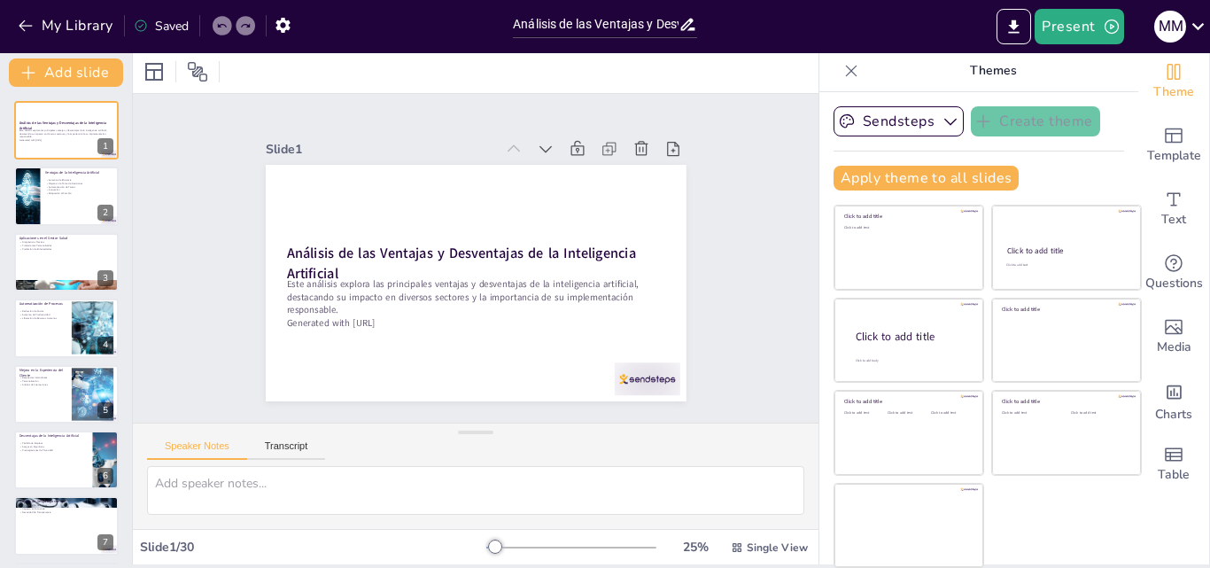
click at [843, 68] on icon at bounding box center [852, 71] width 18 height 18
checkbox input "true"
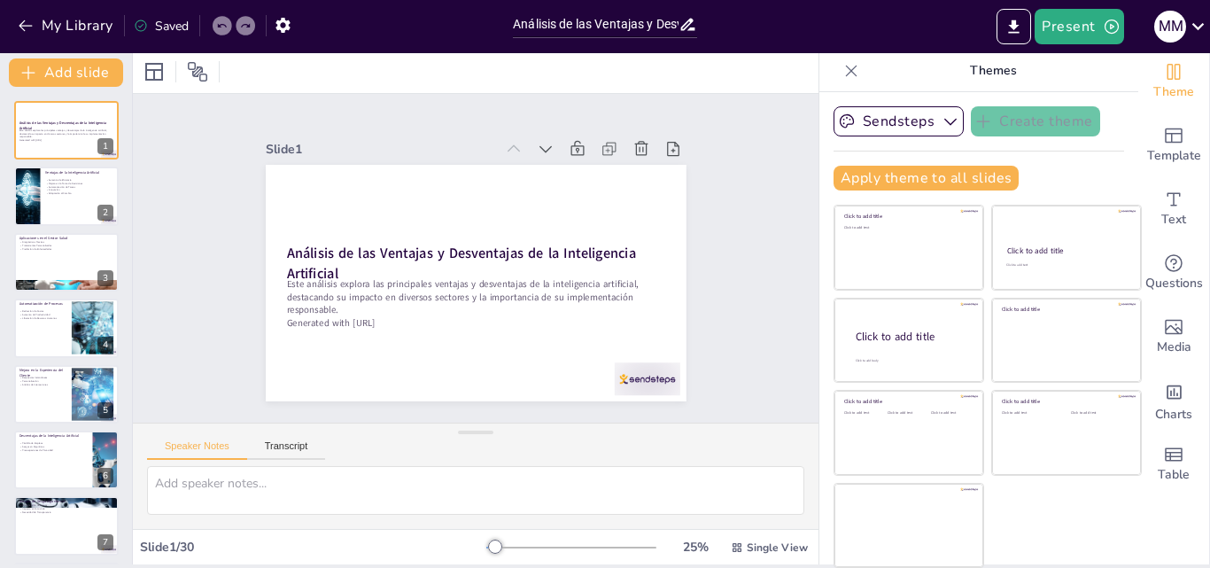
checkbox input "true"
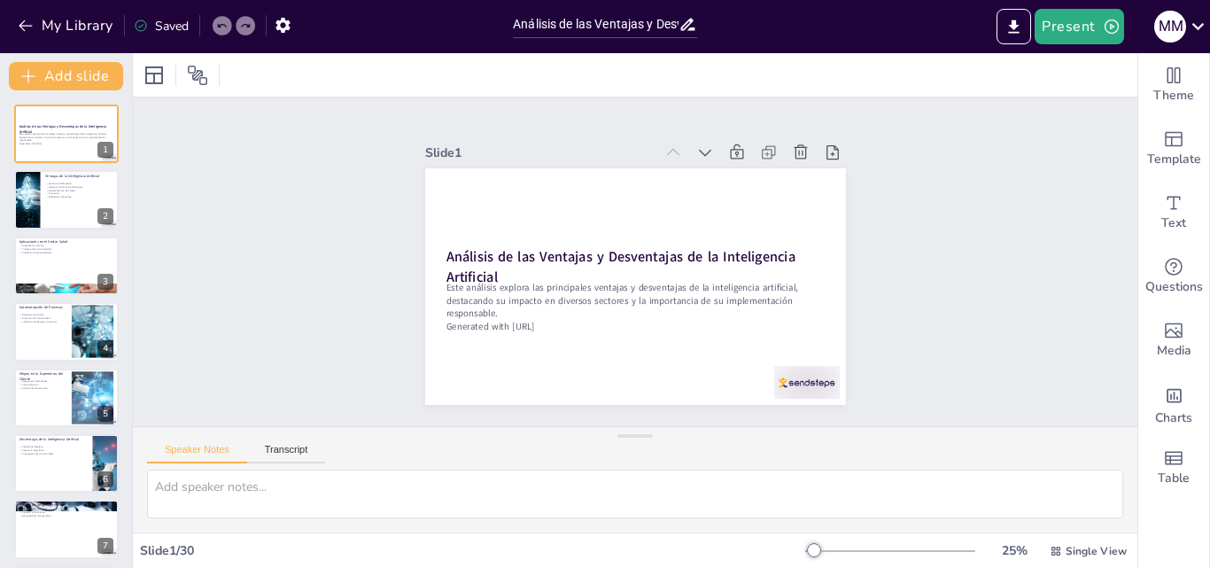
scroll to position [0, 0]
checkbox input "true"
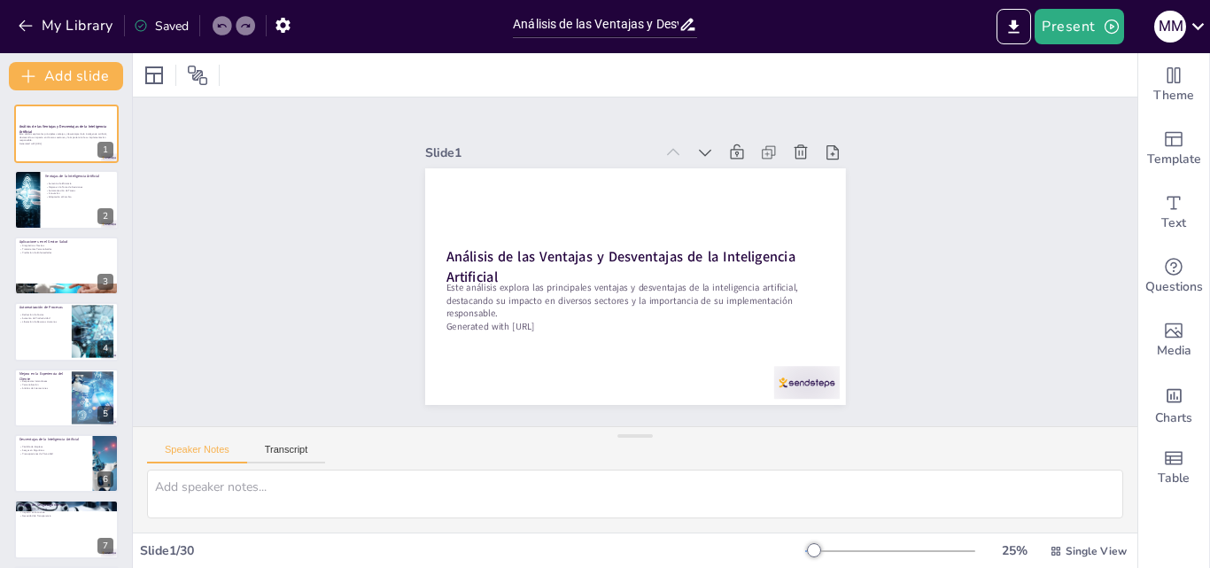
checkbox input "true"
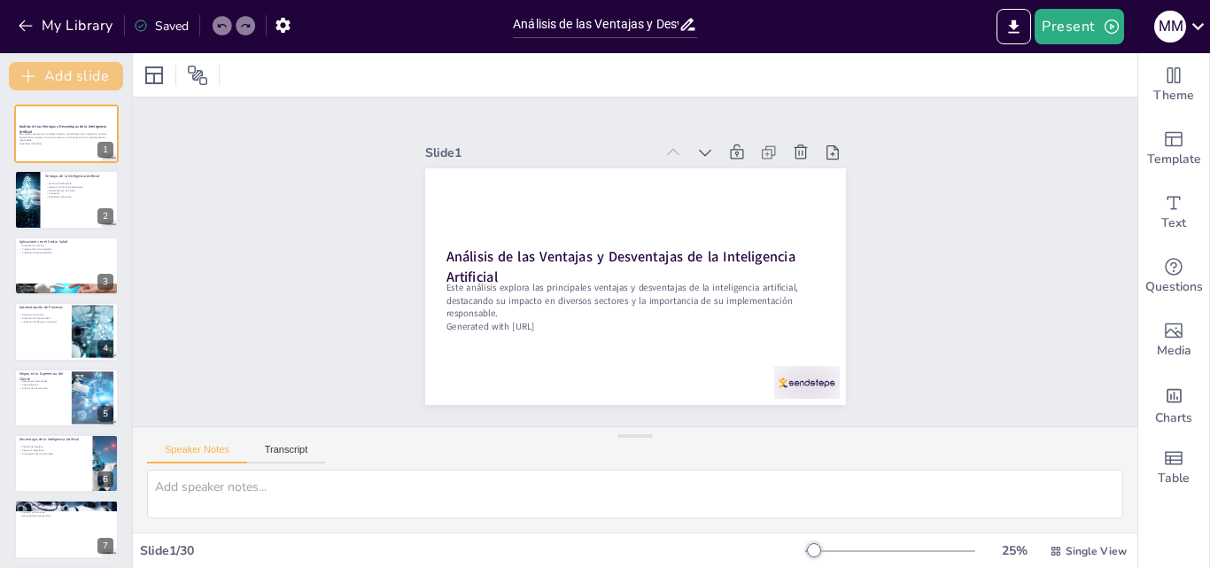
checkbox input "true"
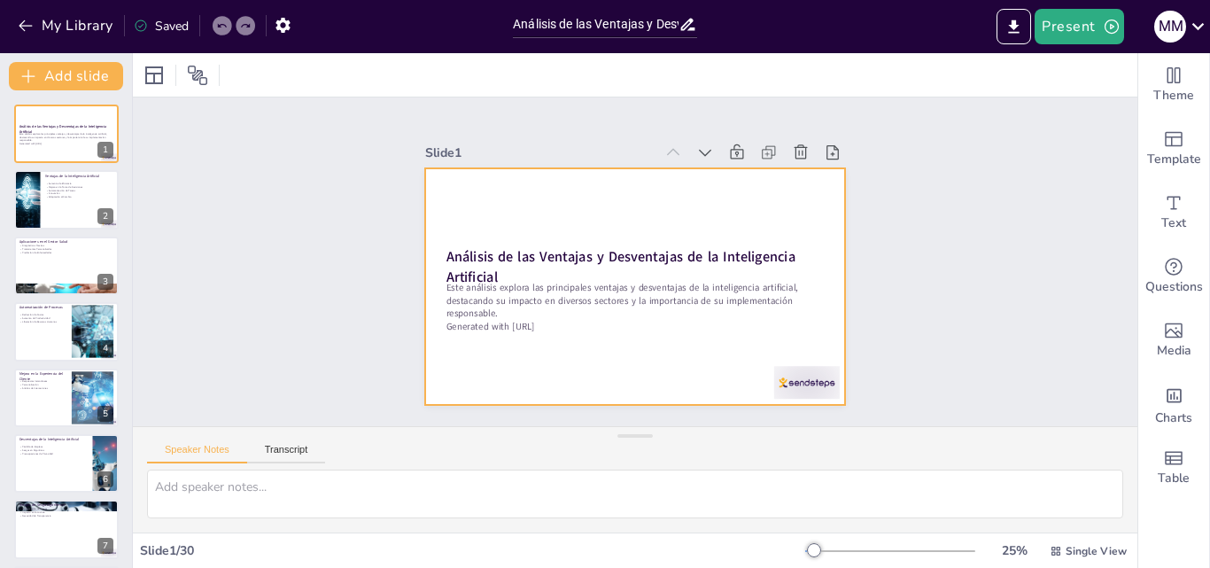
checkbox input "true"
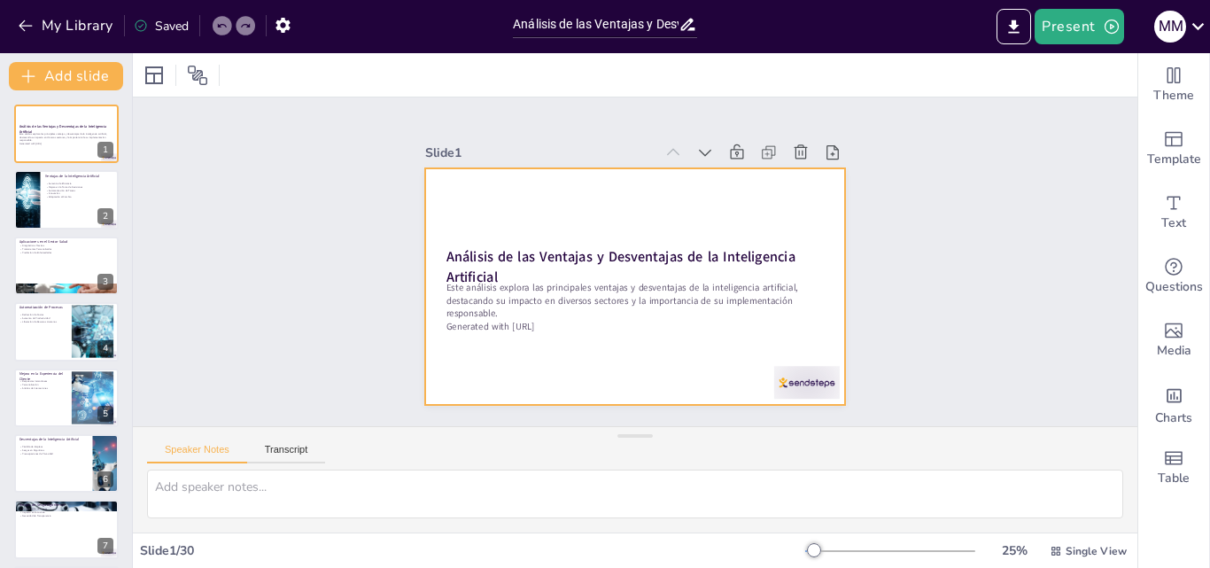
drag, startPoint x: 43, startPoint y: 28, endPoint x: 241, endPoint y: 80, distance: 205.0
click at [446, 249] on div "My Library Saved Análisis de las Ventajas y Desventajas de la Inteligencia Arti…" at bounding box center [605, 284] width 1210 height 568
checkbox input "true"
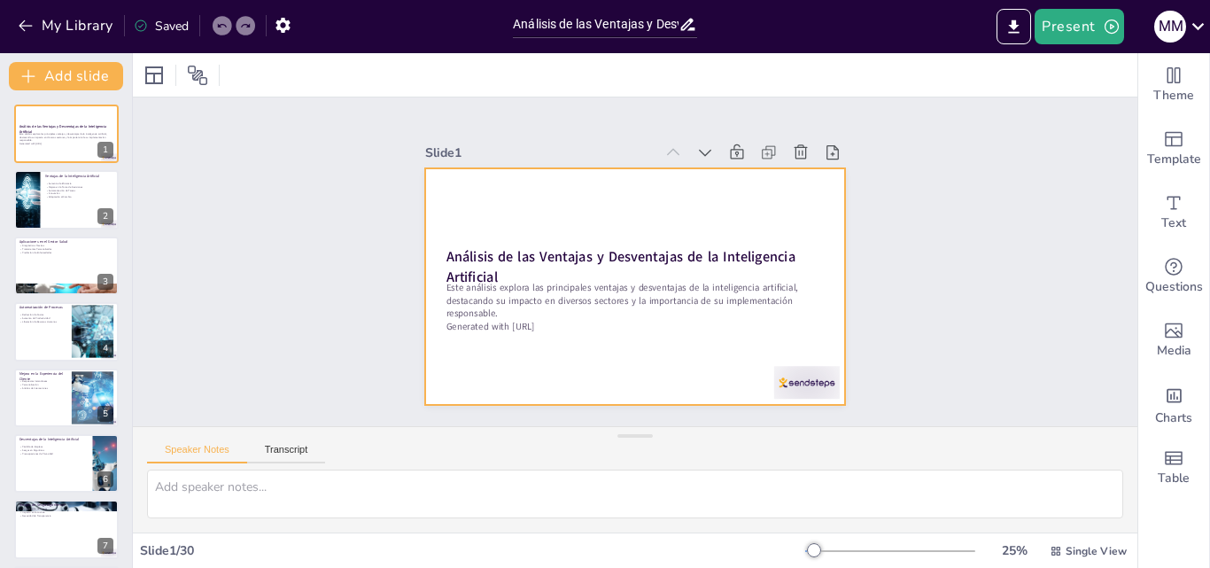
checkbox input "true"
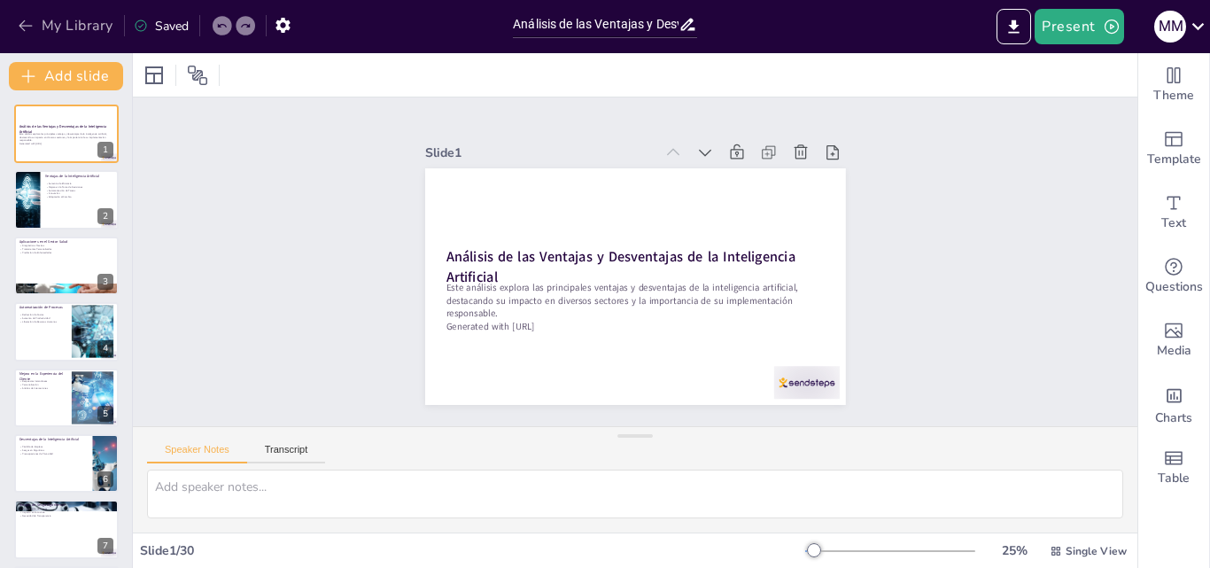
checkbox input "true"
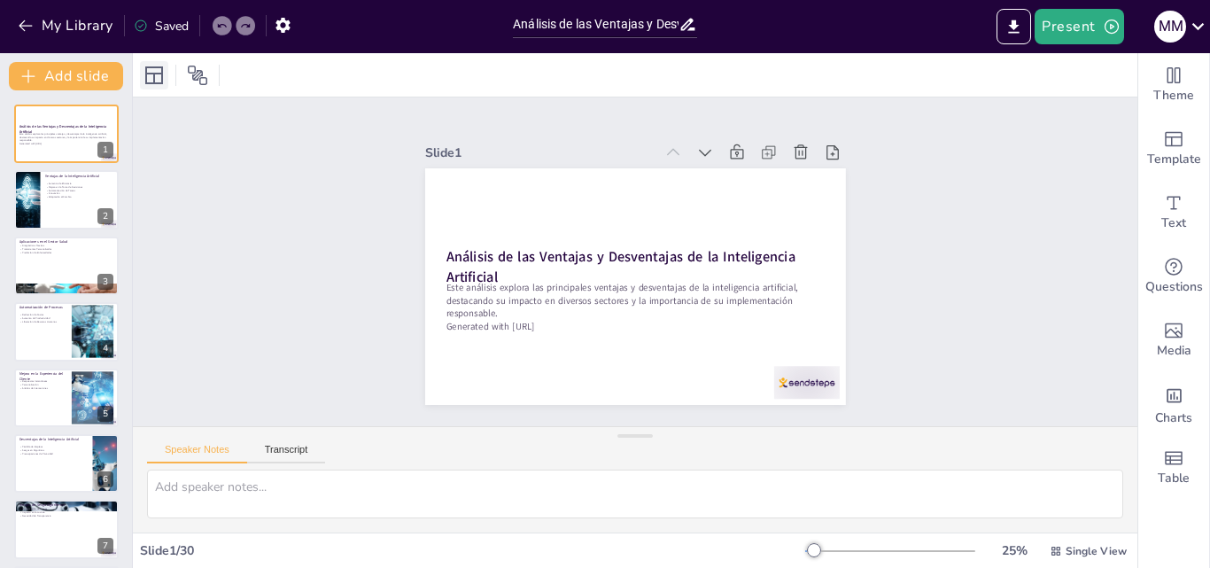
click at [161, 69] on icon at bounding box center [154, 75] width 18 height 18
click at [187, 81] on icon at bounding box center [197, 75] width 21 height 21
checkbox input "true"
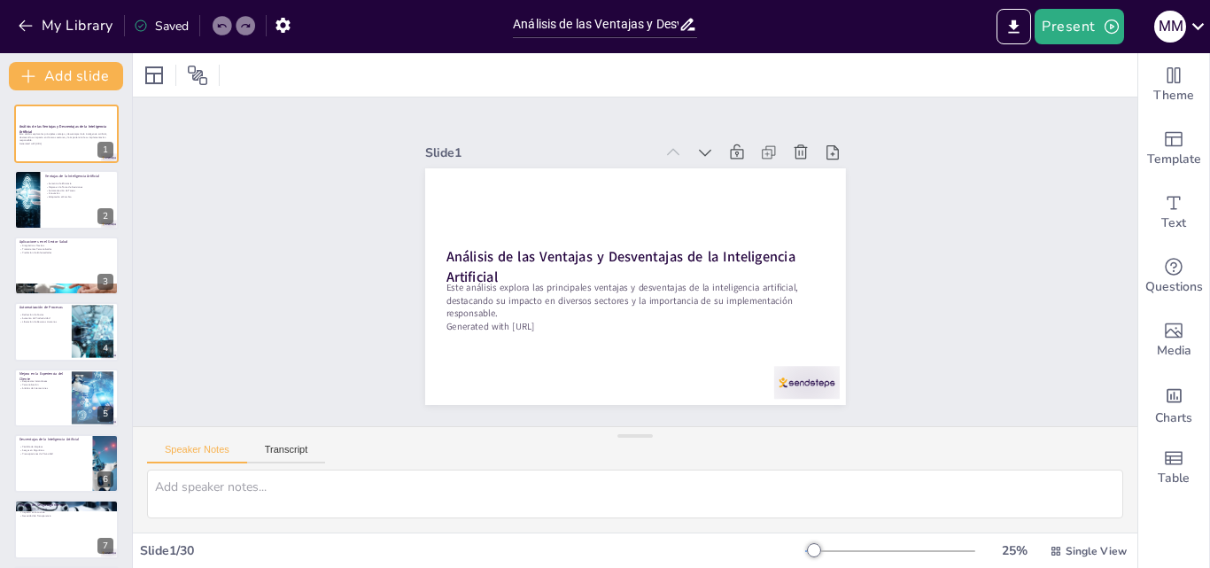
checkbox input "true"
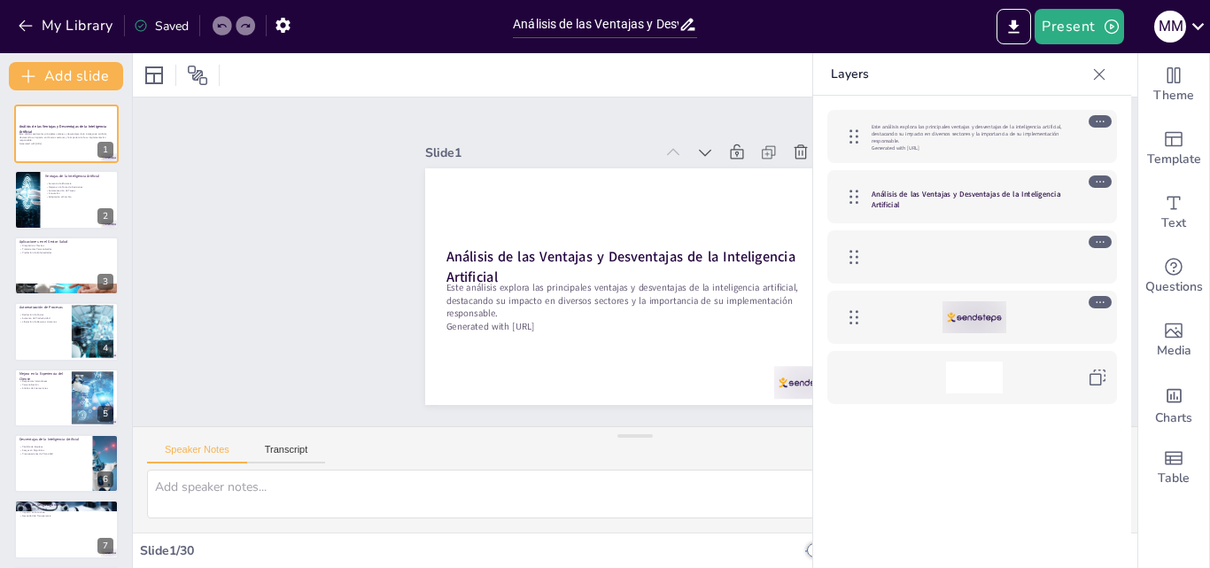
checkbox input "true"
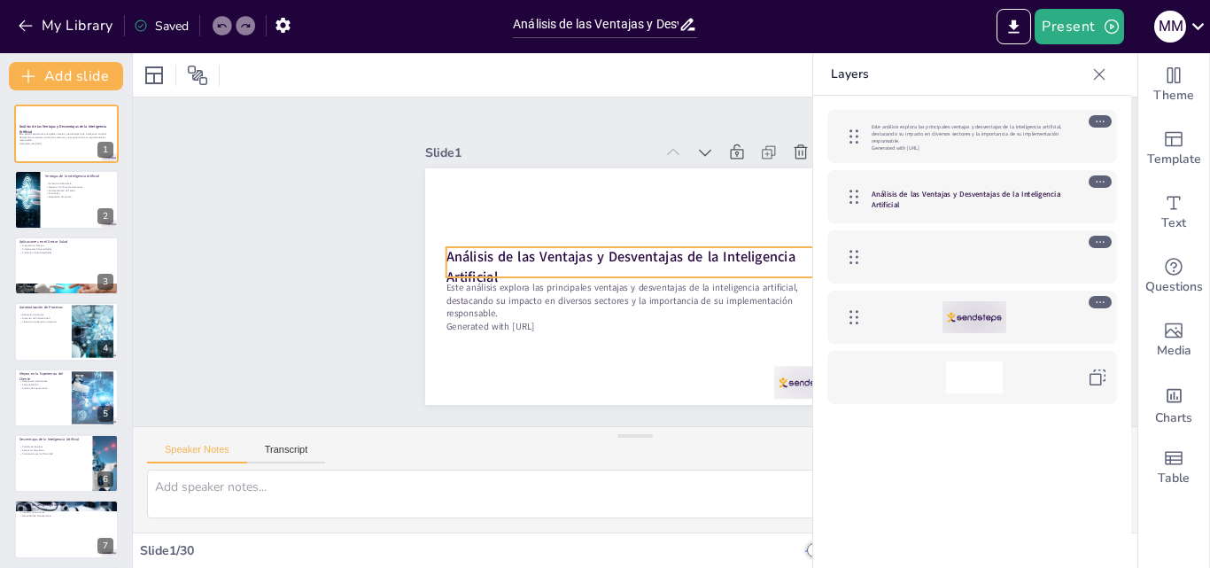
checkbox input "true"
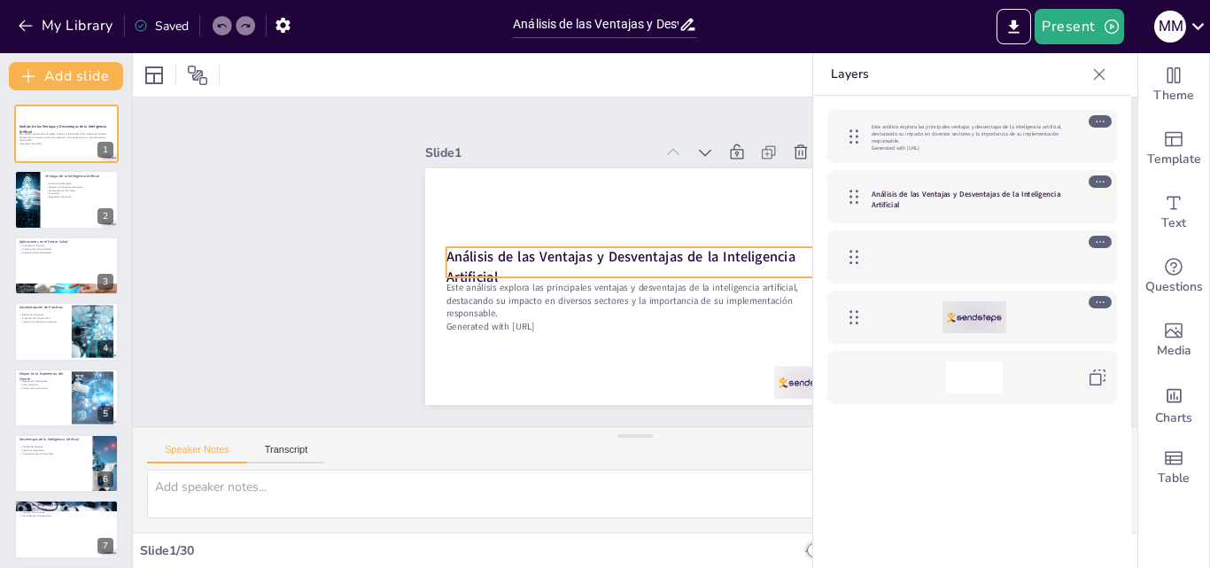
checkbox input "true"
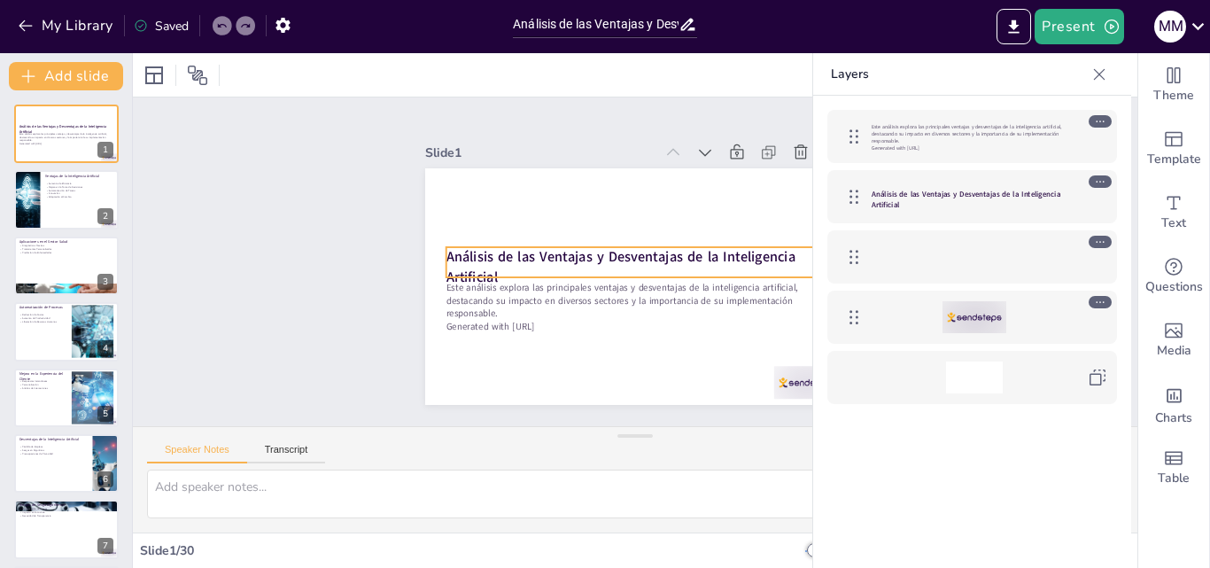
checkbox input "true"
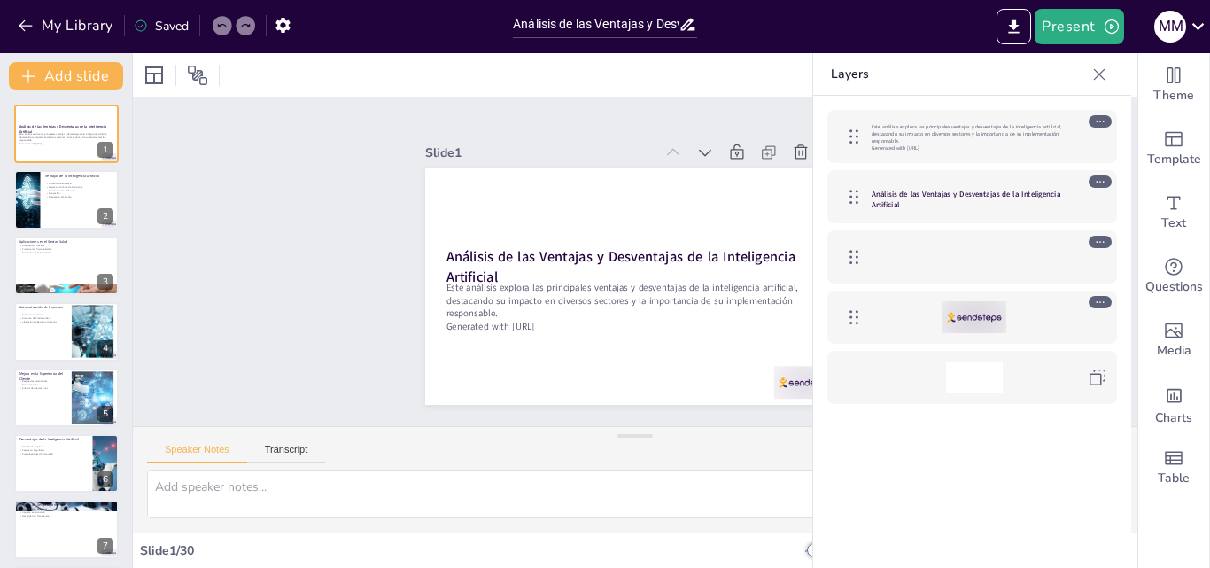
checkbox input "true"
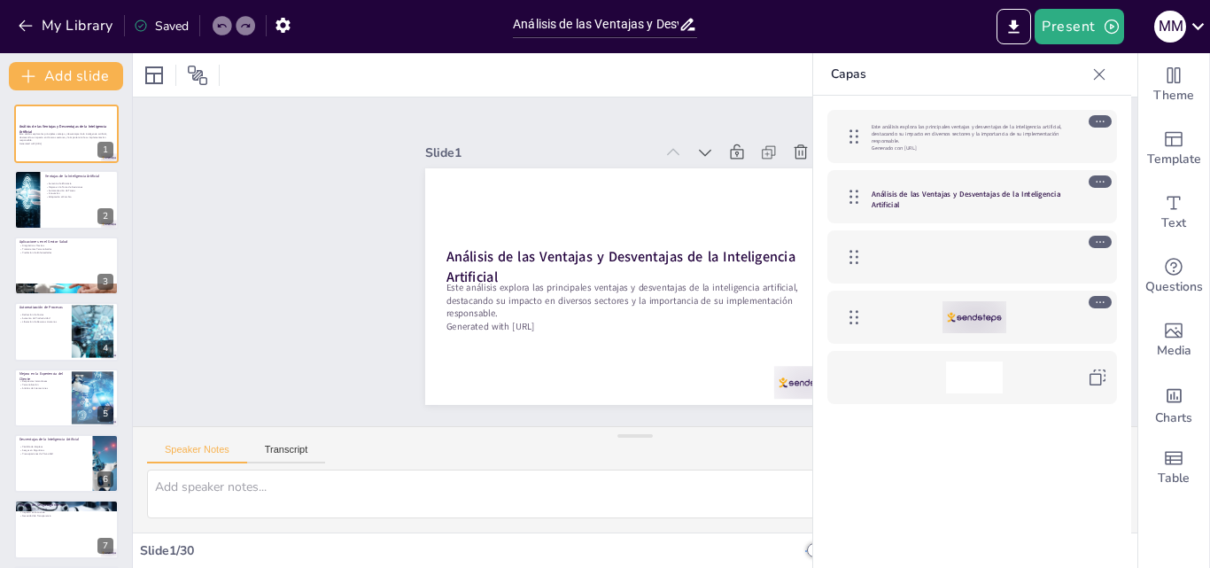
click at [1111, 78] on div at bounding box center [1099, 74] width 28 height 28
checkbox input "true"
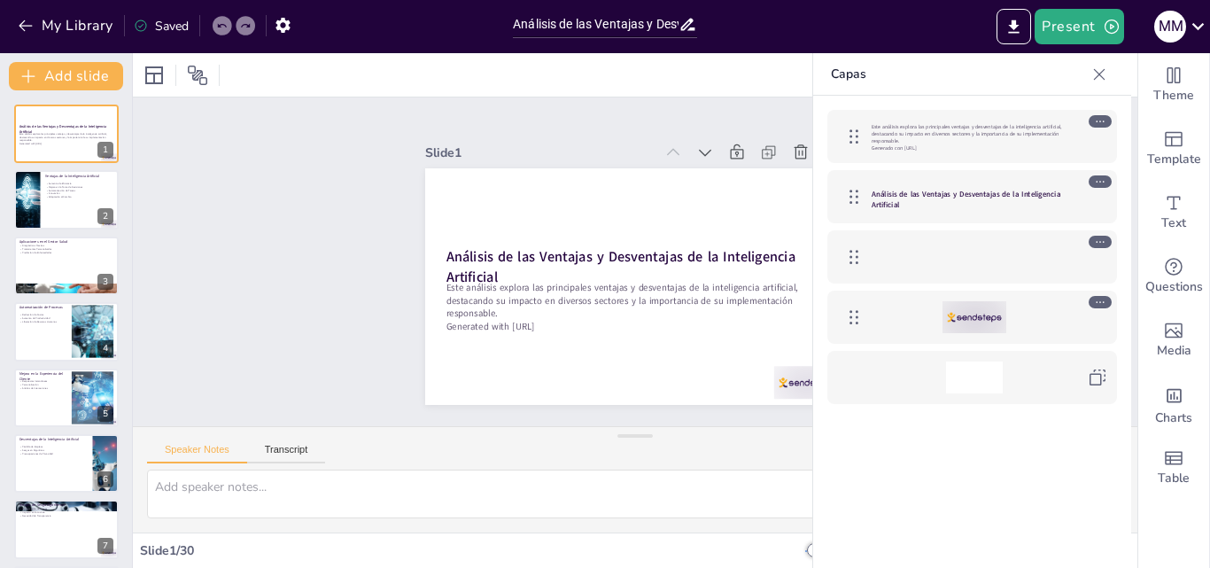
checkbox input "true"
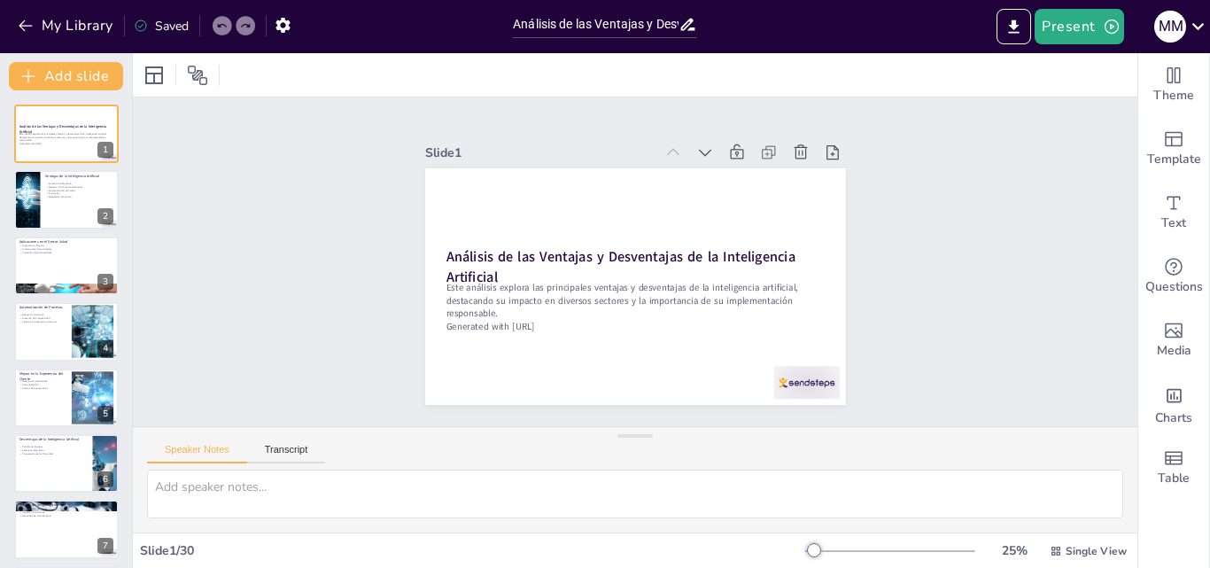
checkbox input "true"
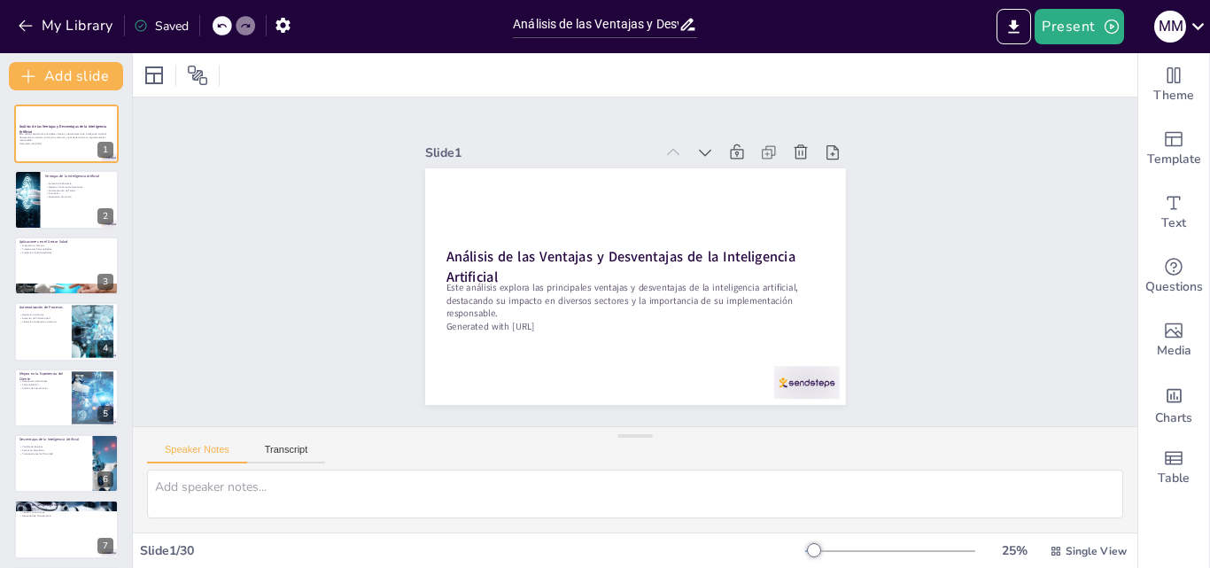
click at [1003, 56] on div at bounding box center [635, 74] width 1005 height 43
click at [1007, 16] on button "Export to PowerPoint" at bounding box center [1014, 26] width 35 height 35
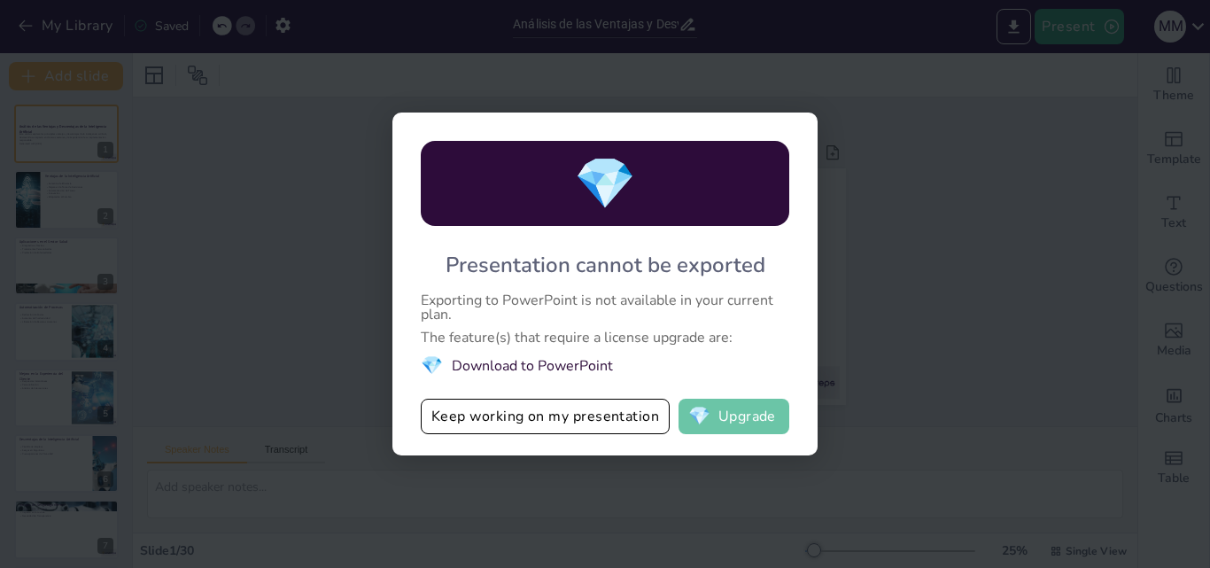
click at [708, 411] on span "💎" at bounding box center [699, 417] width 22 height 18
checkbox input "true"
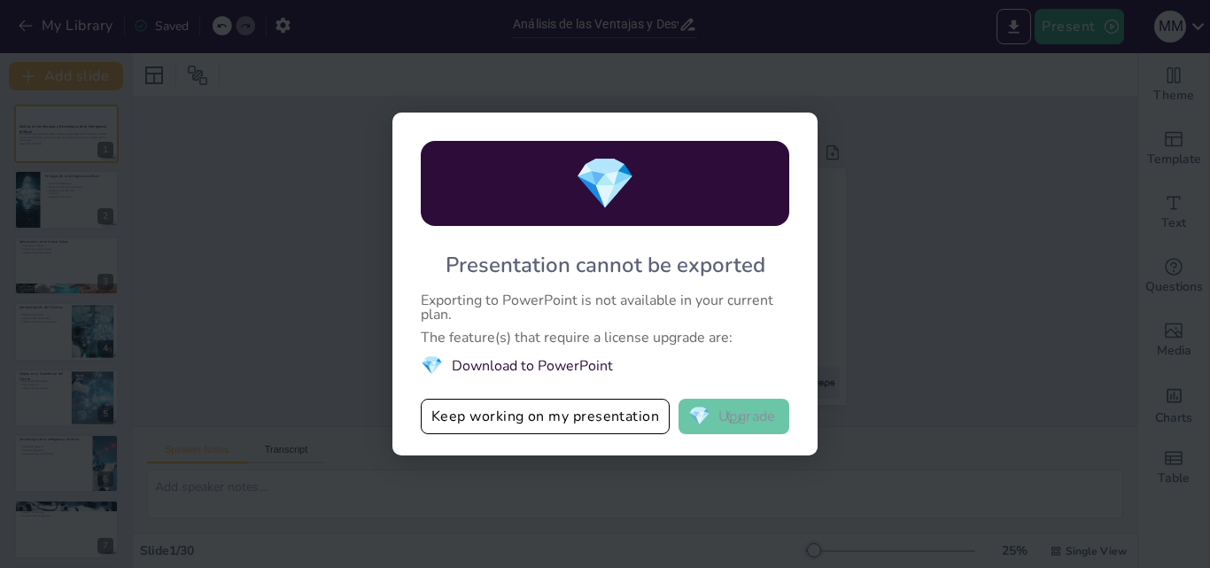
checkbox input "true"
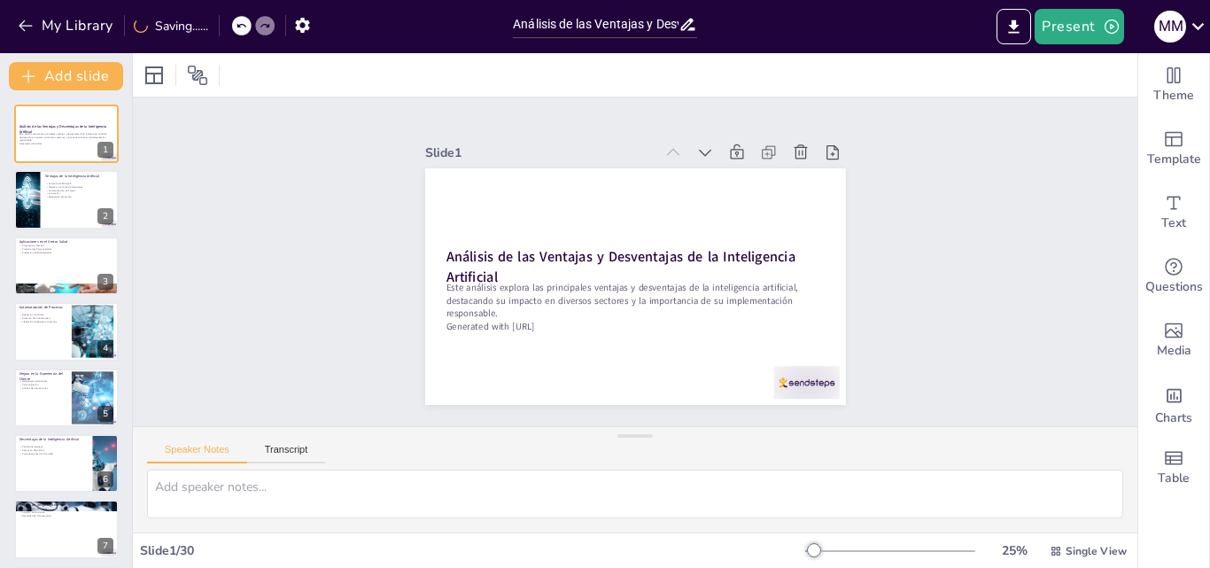
checkbox input "true"
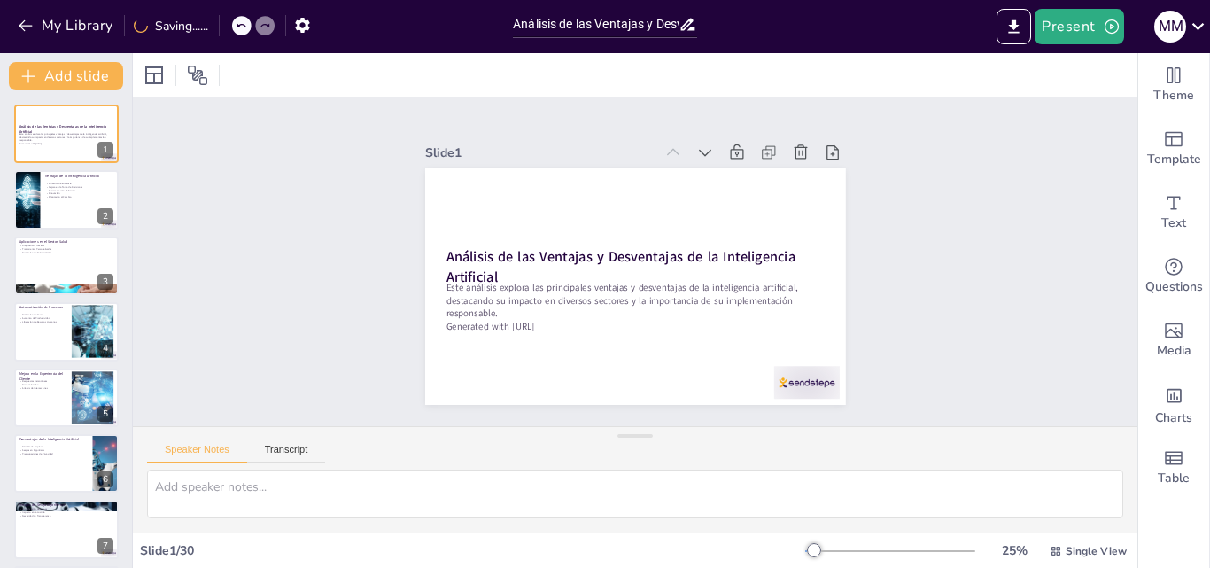
checkbox input "true"
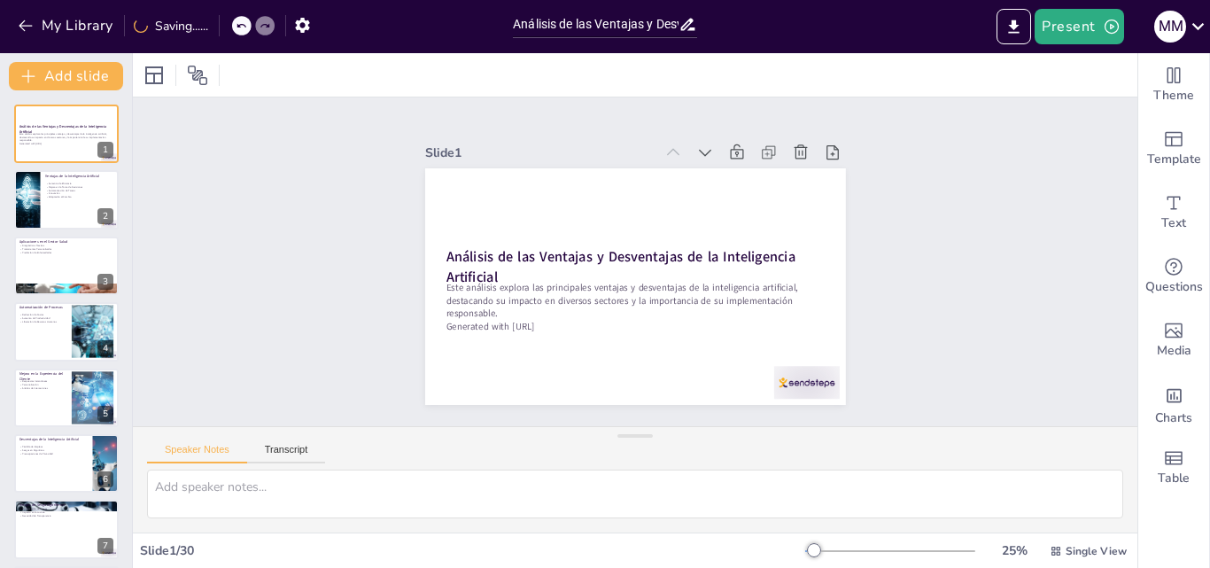
checkbox input "true"
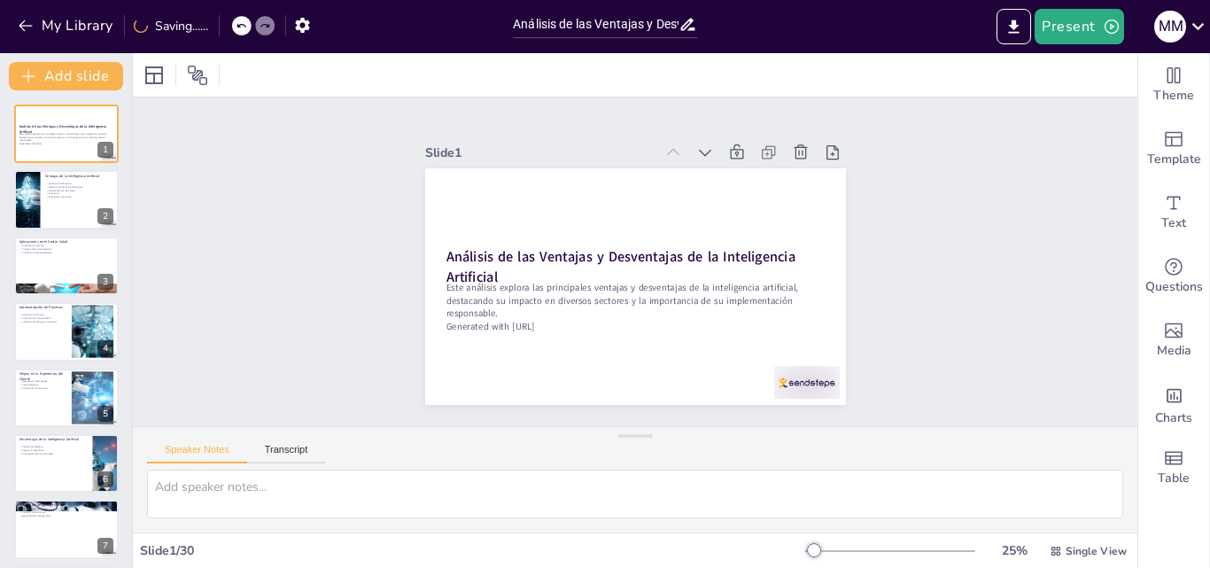
checkbox input "true"
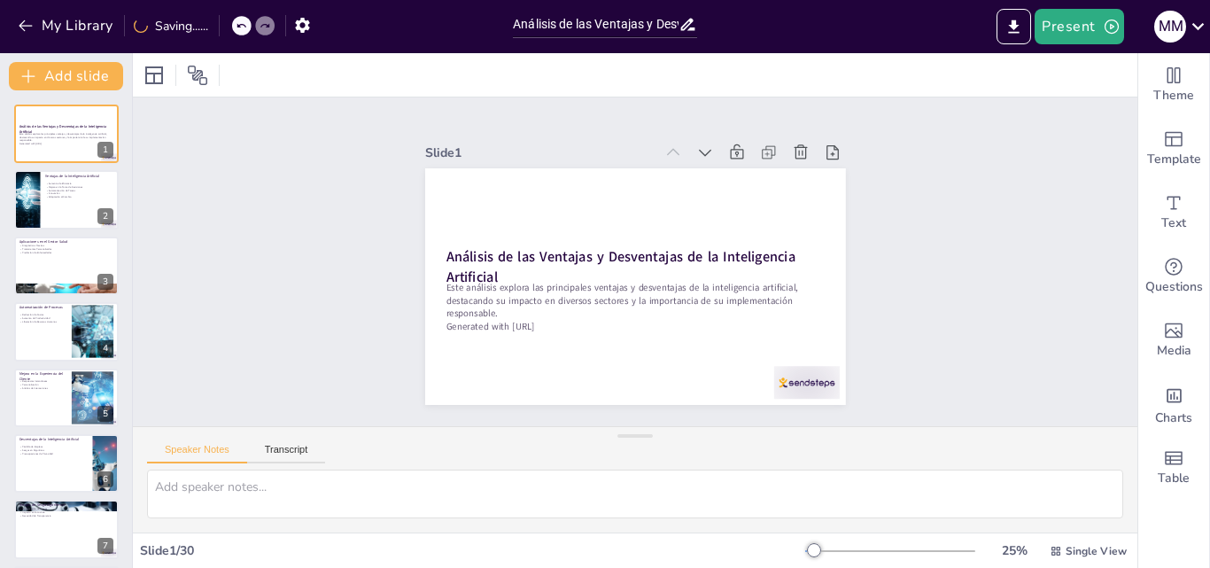
checkbox input "true"
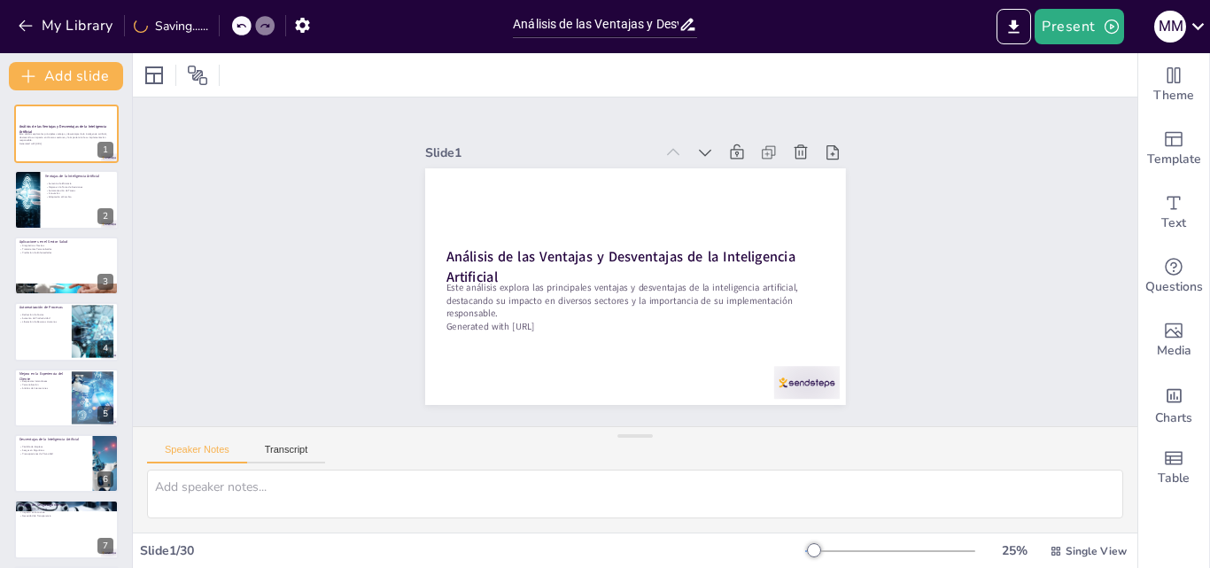
checkbox input "true"
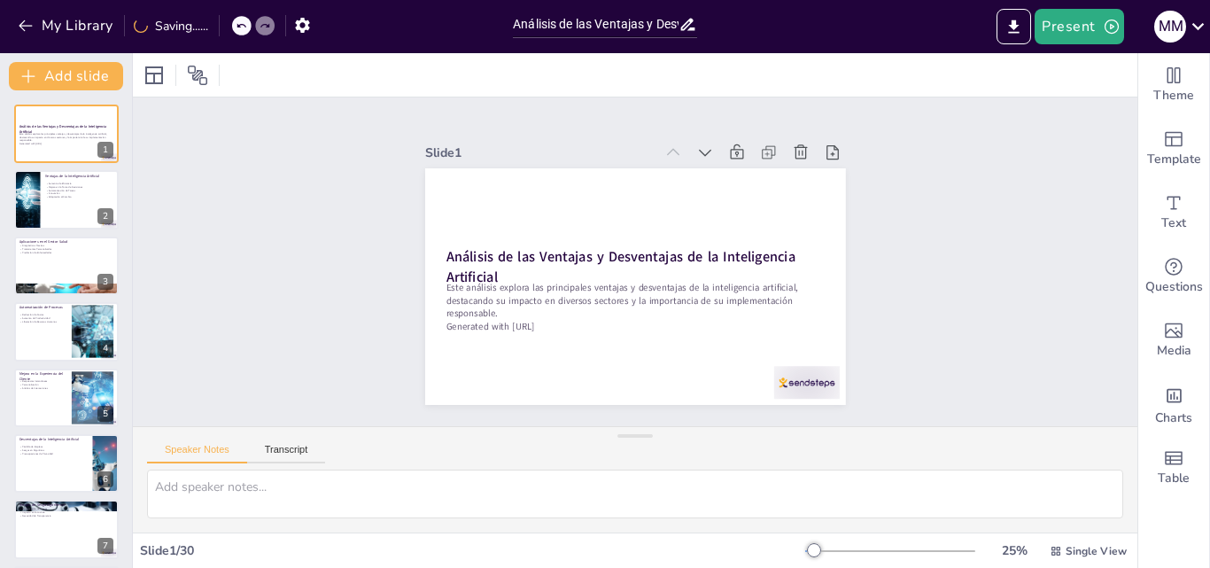
checkbox input "true"
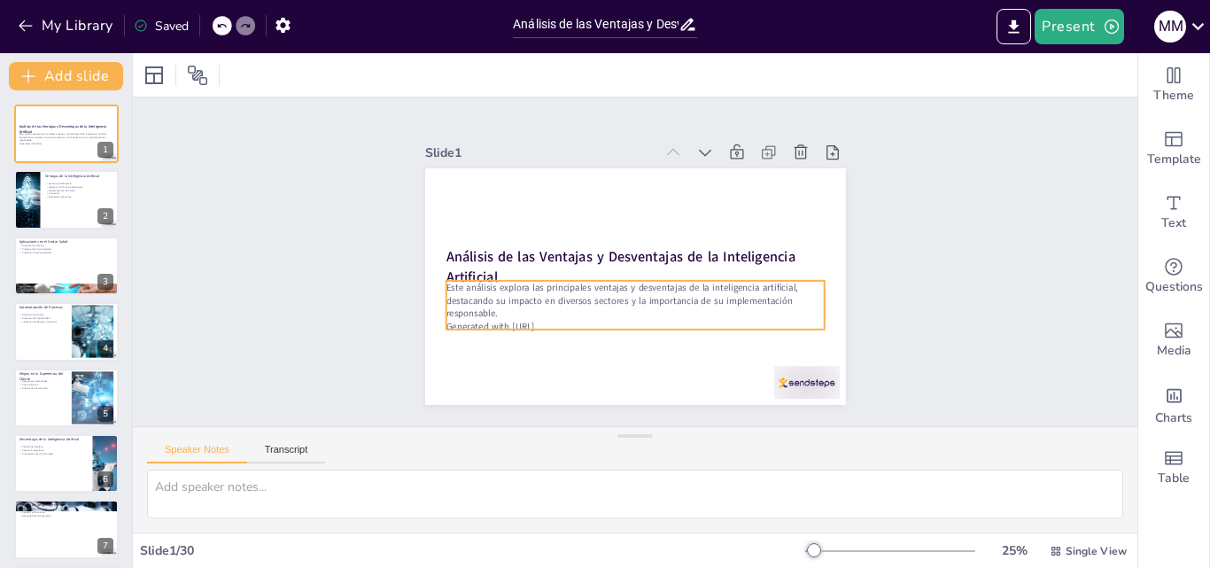
checkbox input "true"
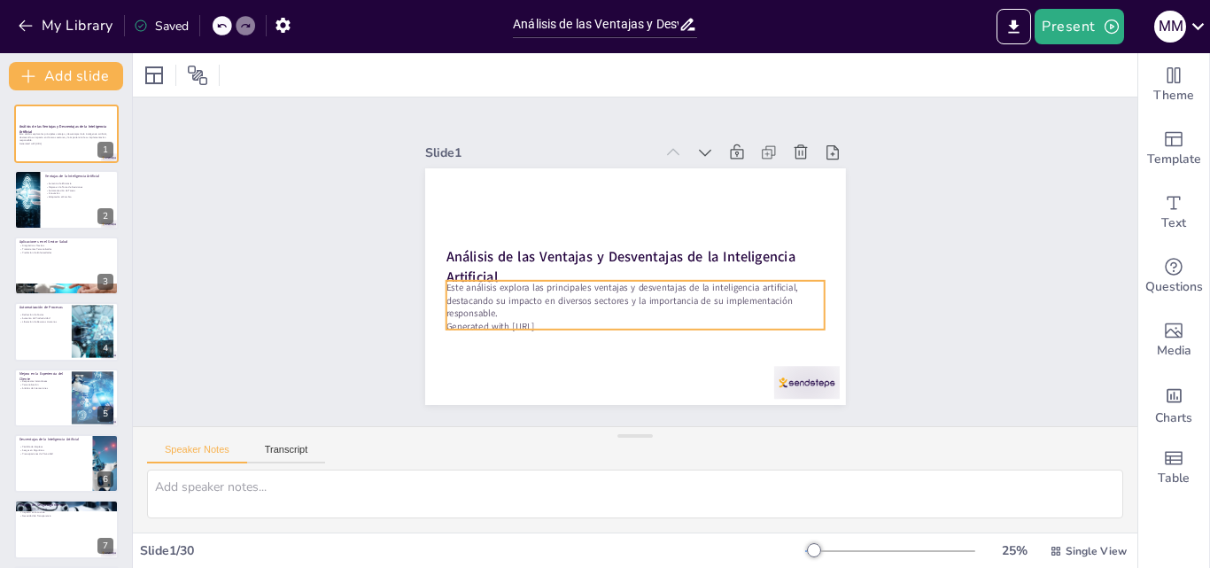
checkbox input "true"
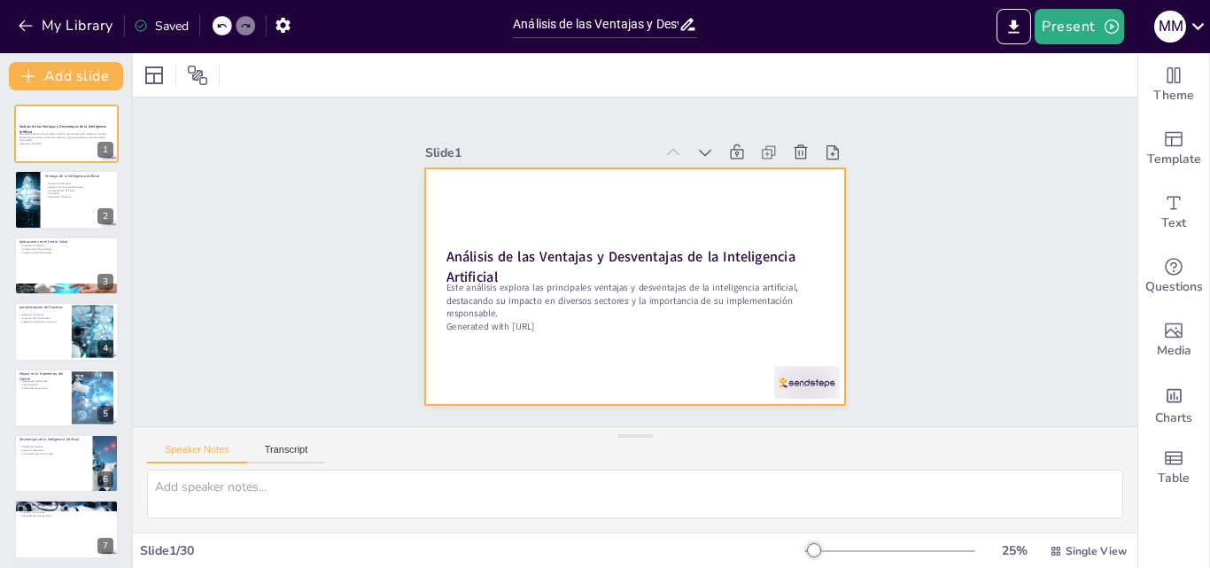
checkbox input "true"
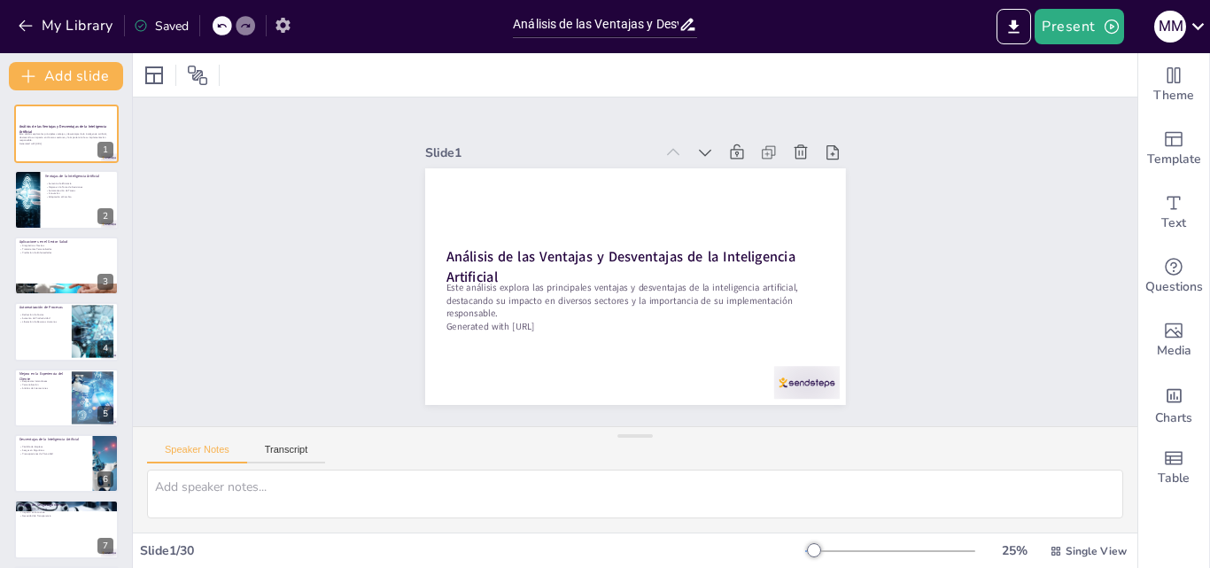
click at [290, 13] on button "button" at bounding box center [283, 25] width 33 height 32
click at [291, 16] on icon "button" at bounding box center [283, 25] width 19 height 19
click at [1206, 30] on icon at bounding box center [1198, 26] width 24 height 24
